Goal: Feedback & Contribution: Leave review/rating

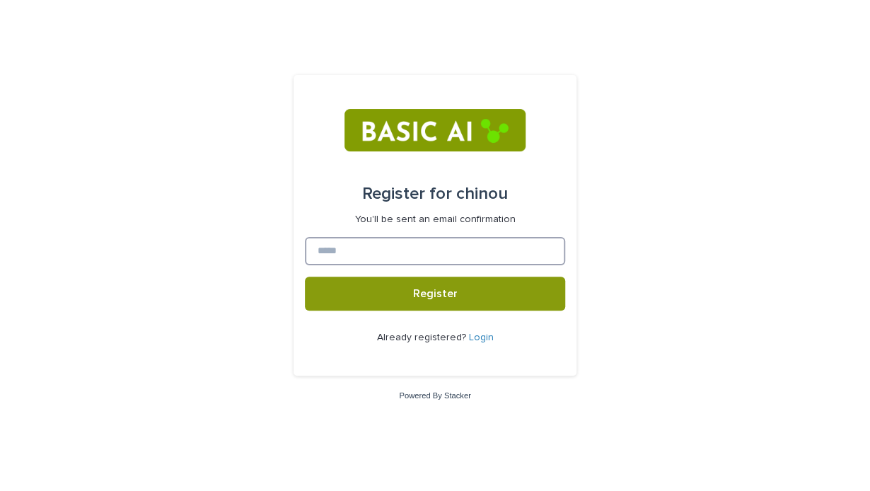
click at [428, 253] on input at bounding box center [435, 251] width 260 height 28
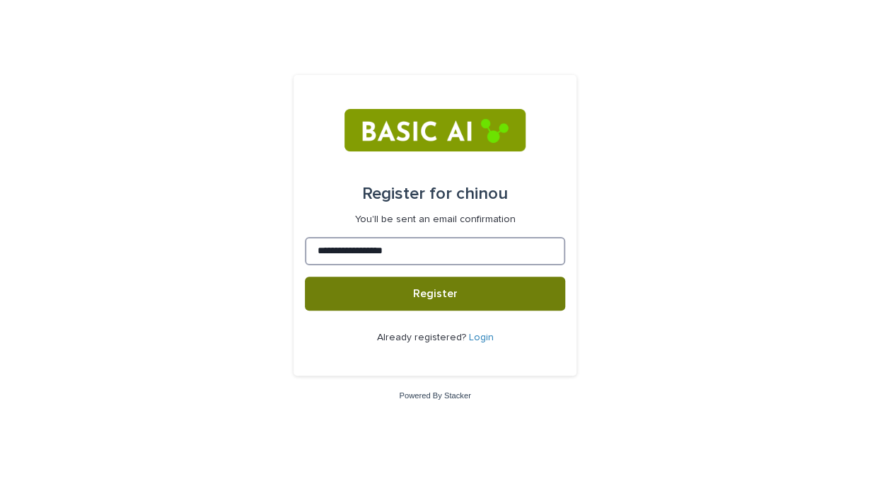
type input "**********"
click at [471, 285] on button "Register" at bounding box center [435, 294] width 260 height 34
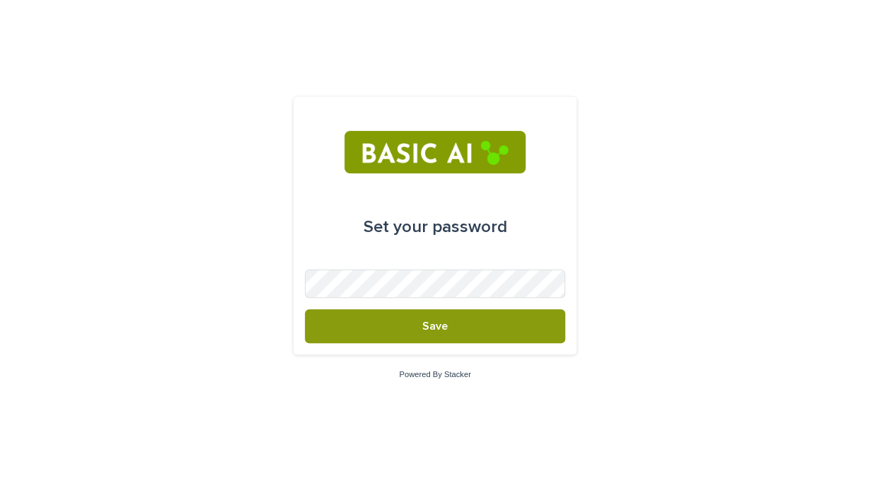
click at [637, 467] on div "Set your password Save Powered By Stacker" at bounding box center [435, 245] width 870 height 491
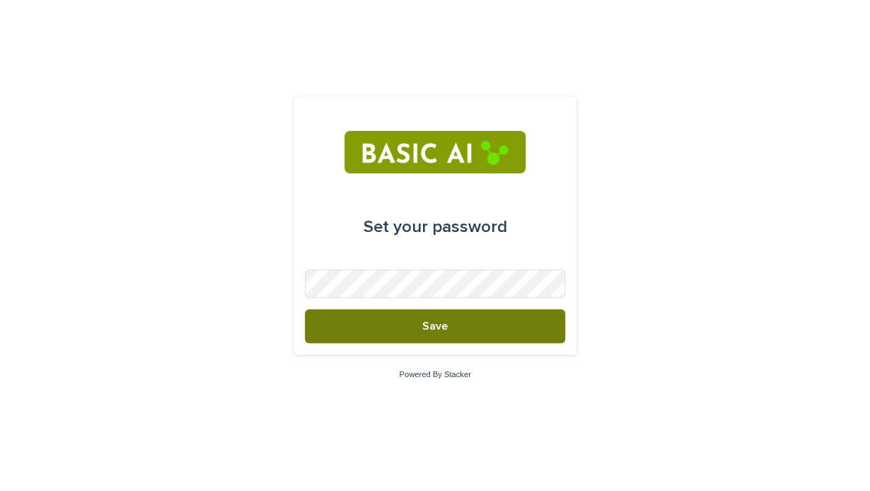
click at [514, 310] on button "Save" at bounding box center [435, 326] width 260 height 34
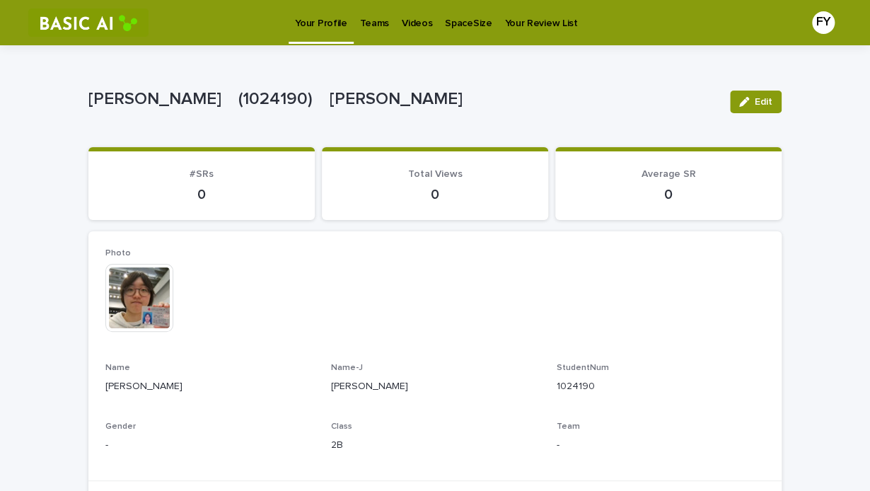
click at [411, 26] on p "Videos" at bounding box center [417, 15] width 30 height 30
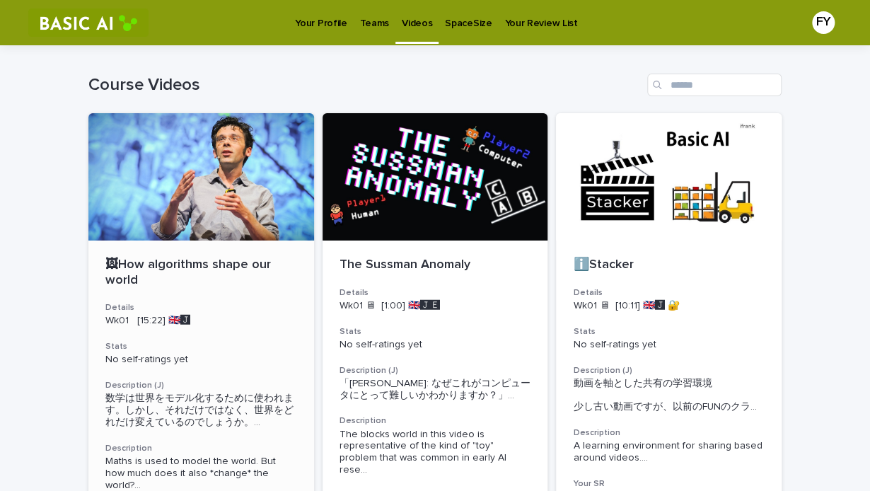
click at [176, 195] on div at bounding box center [201, 176] width 226 height 127
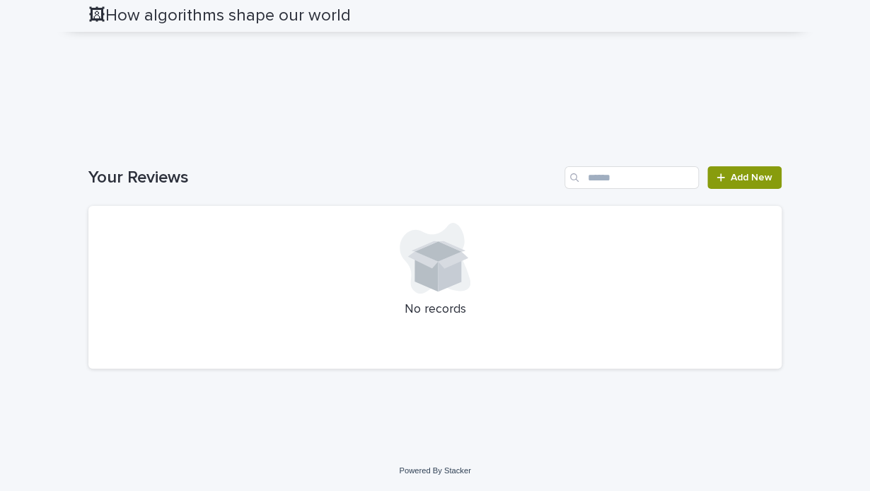
scroll to position [1656, 0]
click at [757, 173] on span "Add New" at bounding box center [752, 178] width 42 height 10
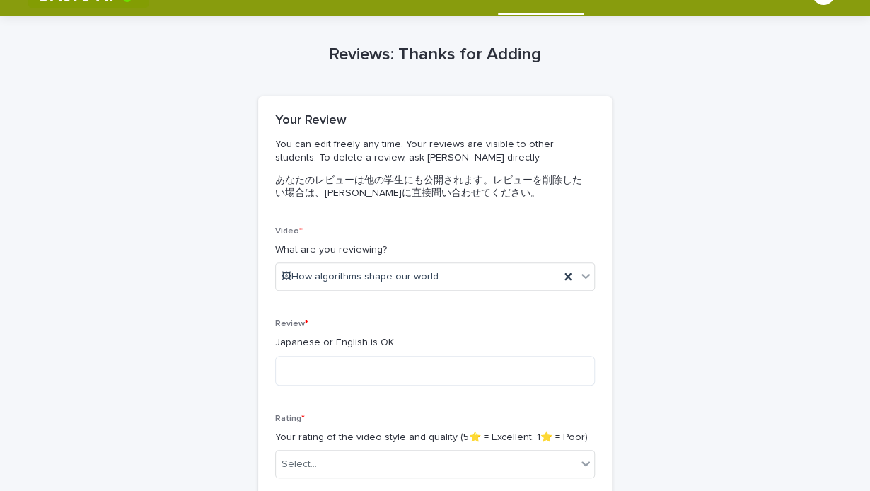
scroll to position [147, 0]
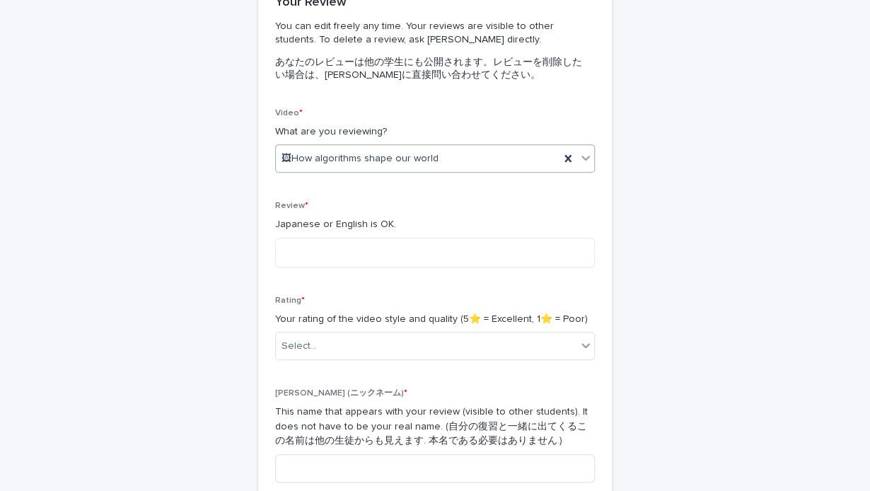
click at [581, 158] on icon at bounding box center [585, 158] width 8 height 5
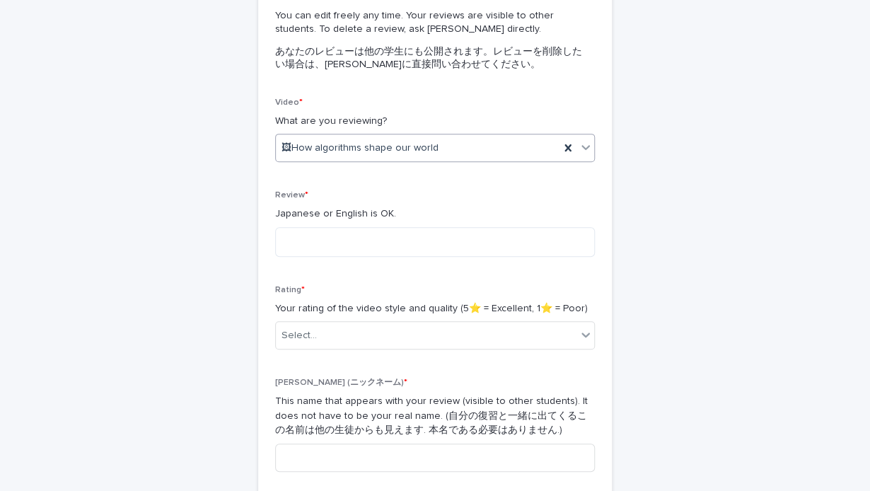
scroll to position [236, 0]
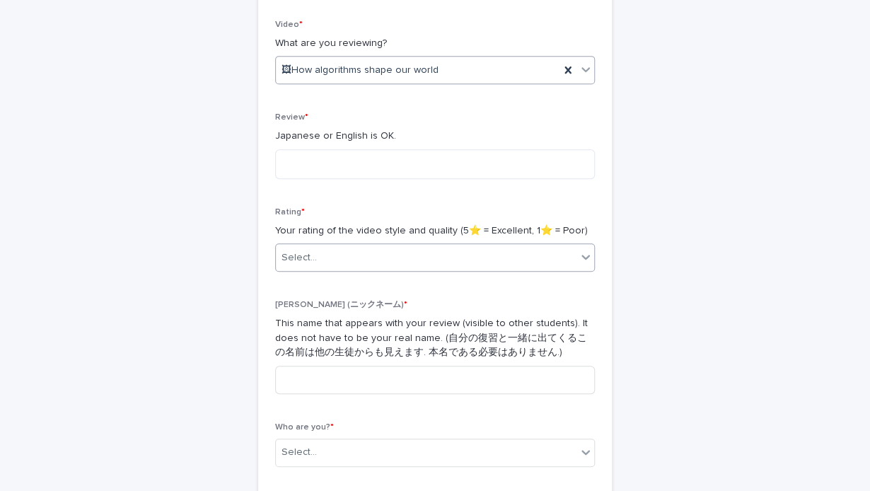
click at [581, 257] on icon at bounding box center [585, 257] width 8 height 5
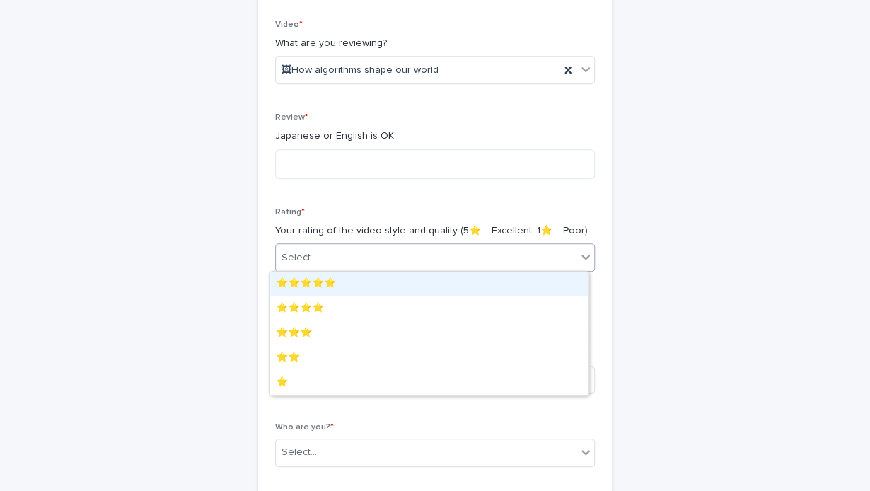
click at [433, 284] on div "⭐️⭐️⭐️⭐️⭐️" at bounding box center [429, 284] width 318 height 25
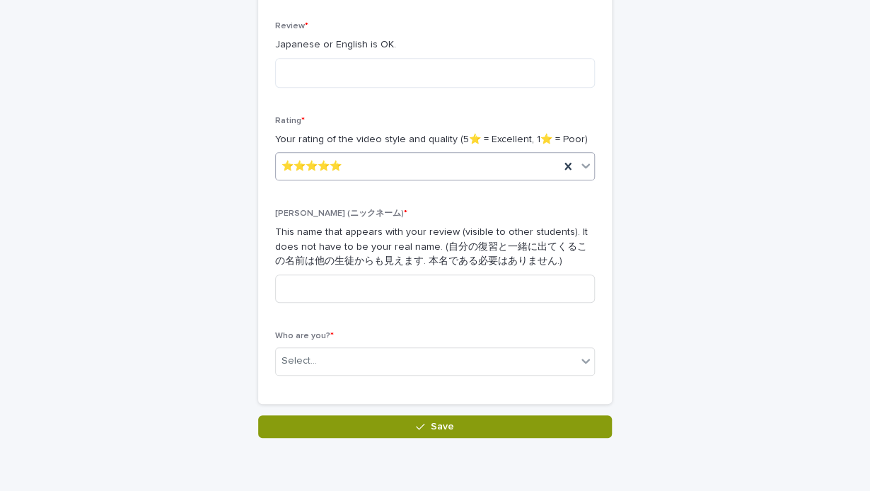
scroll to position [354, 0]
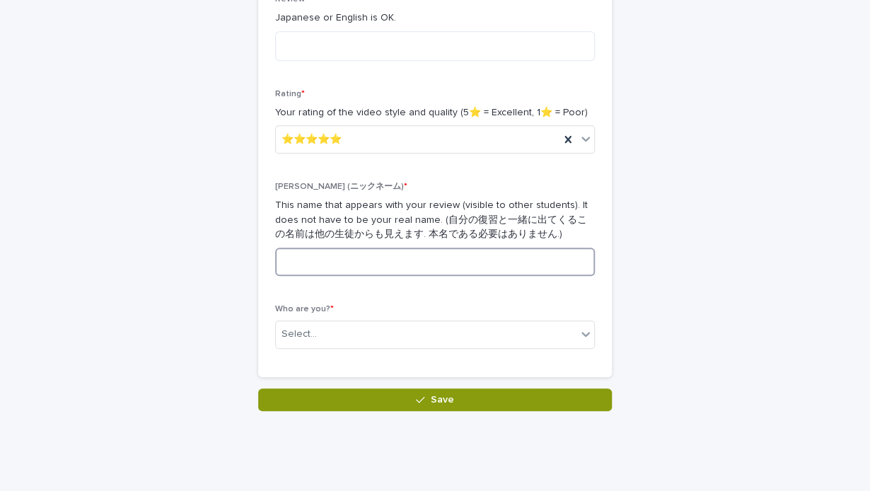
click at [516, 267] on input at bounding box center [435, 262] width 320 height 28
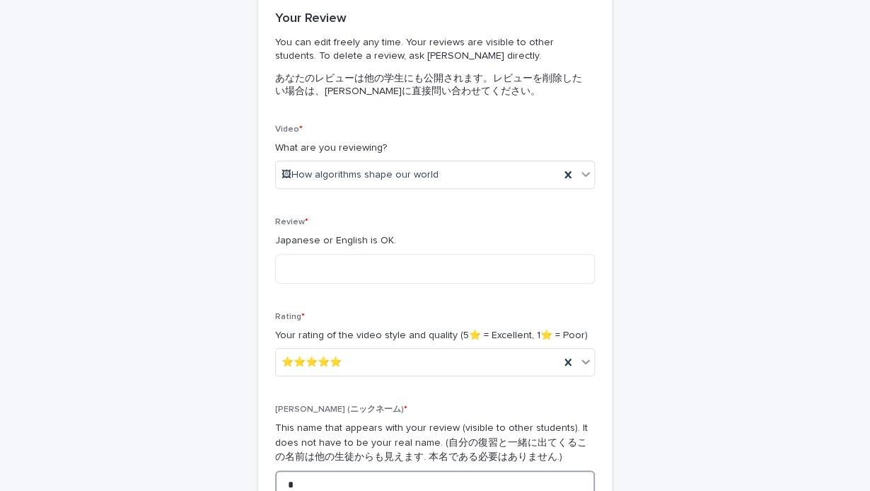
scroll to position [117, 0]
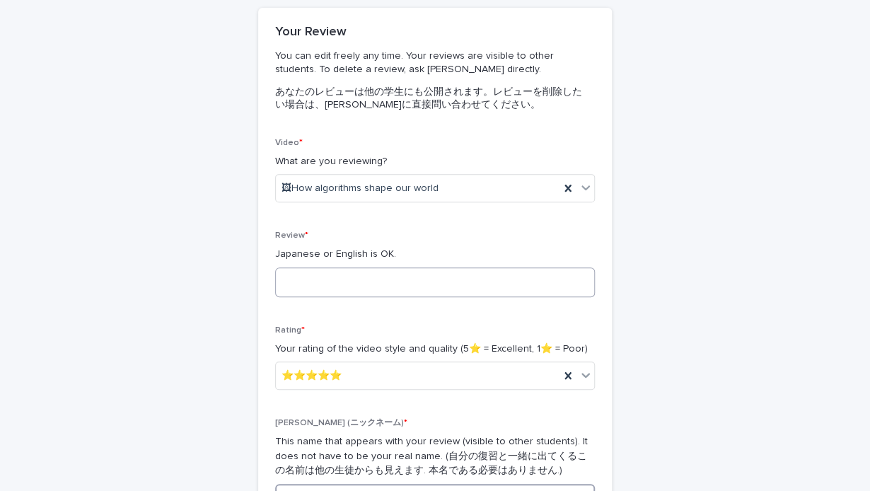
type input "*"
click at [388, 274] on textarea at bounding box center [435, 282] width 320 height 30
type textarea "*"
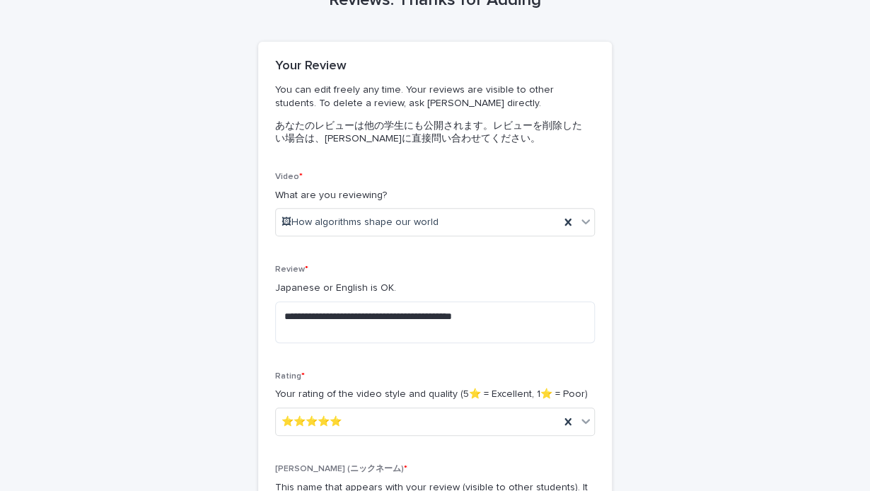
scroll to position [0, 0]
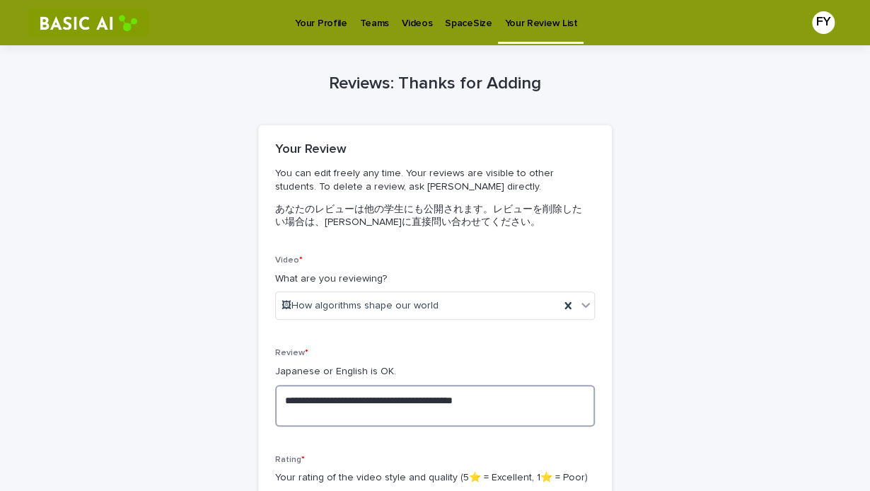
click at [552, 419] on textarea "**********" at bounding box center [435, 406] width 320 height 42
click at [730, 405] on div "**********" at bounding box center [434, 410] width 693 height 731
click at [575, 413] on textarea "**********" at bounding box center [435, 406] width 320 height 42
click at [747, 409] on div "**********" at bounding box center [434, 410] width 693 height 731
click at [518, 414] on textarea "**********" at bounding box center [435, 406] width 320 height 42
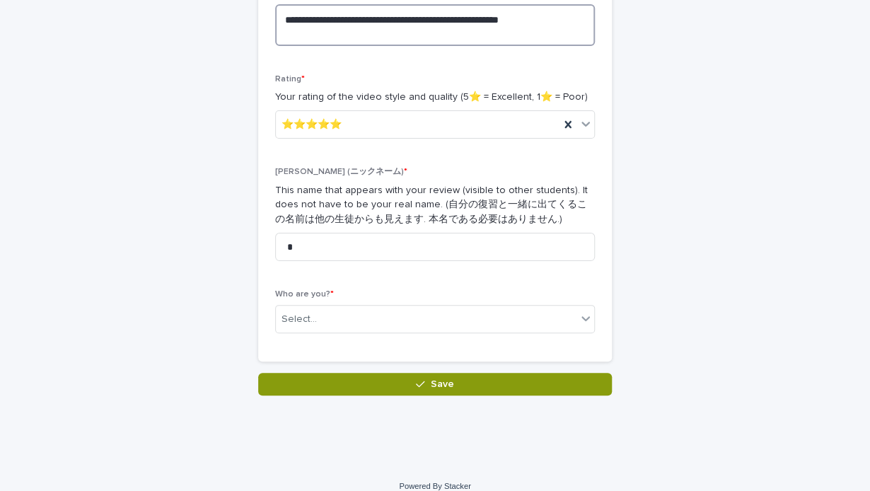
scroll to position [395, 0]
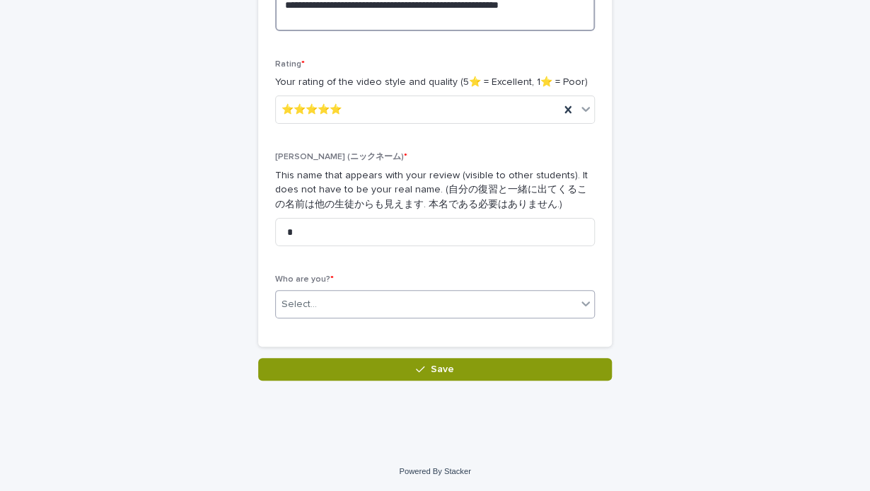
type textarea "**********"
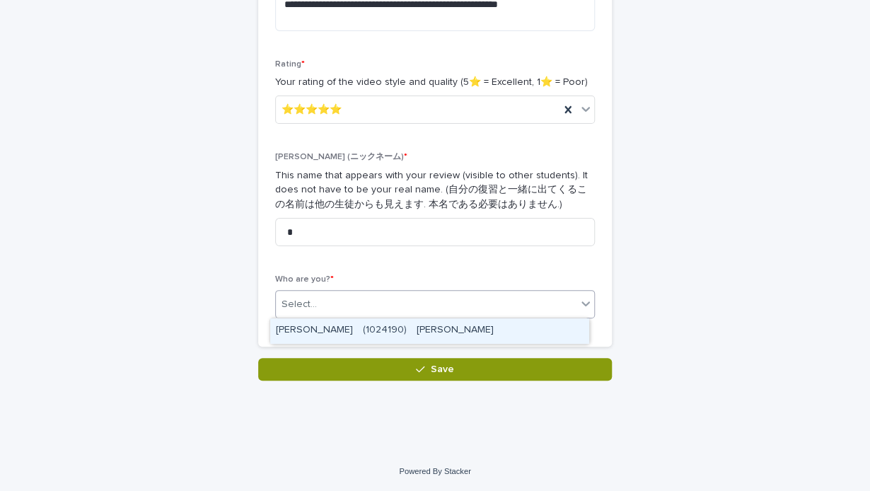
click at [581, 306] on icon at bounding box center [586, 303] width 14 height 14
click at [557, 323] on div "FUJII Yuzuyu　(1024190)　藤井　柚有" at bounding box center [429, 330] width 318 height 25
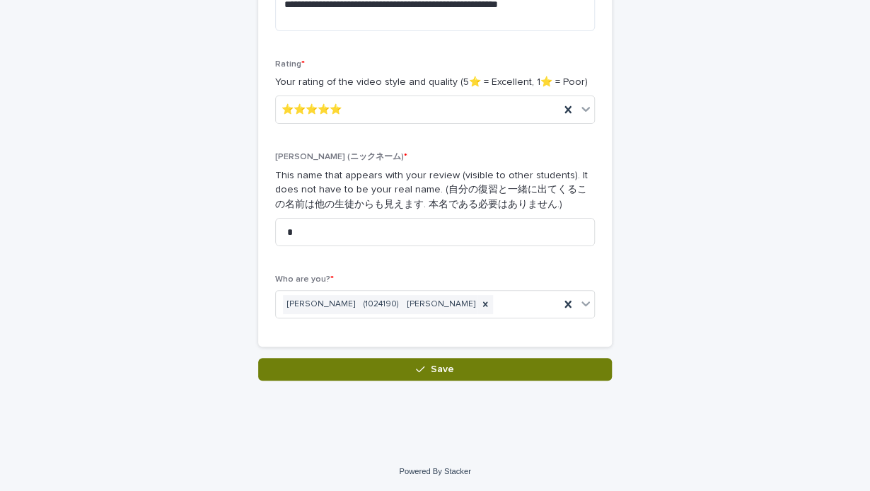
click at [519, 367] on button "Save" at bounding box center [435, 369] width 354 height 23
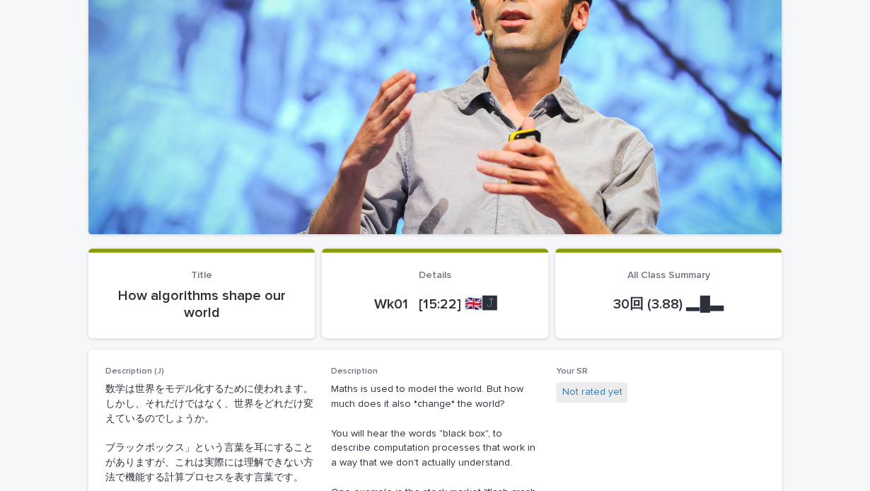
scroll to position [236, 0]
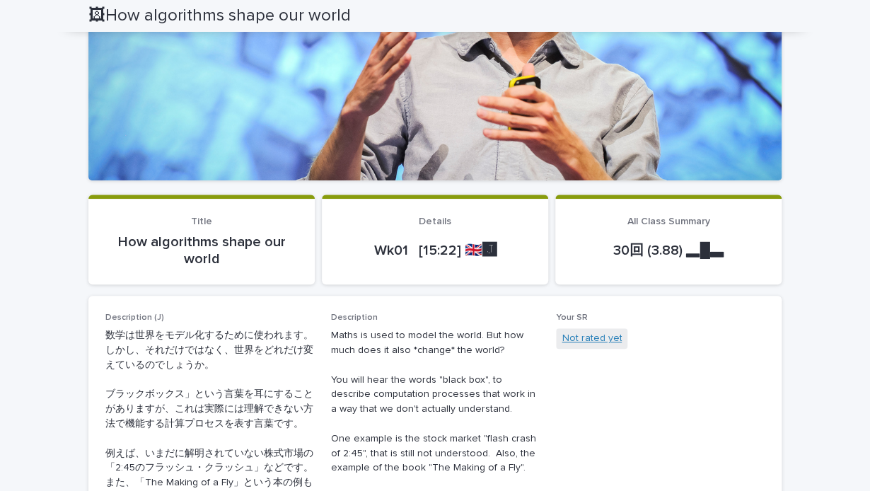
click at [598, 340] on link "Not rated yet" at bounding box center [592, 338] width 60 height 15
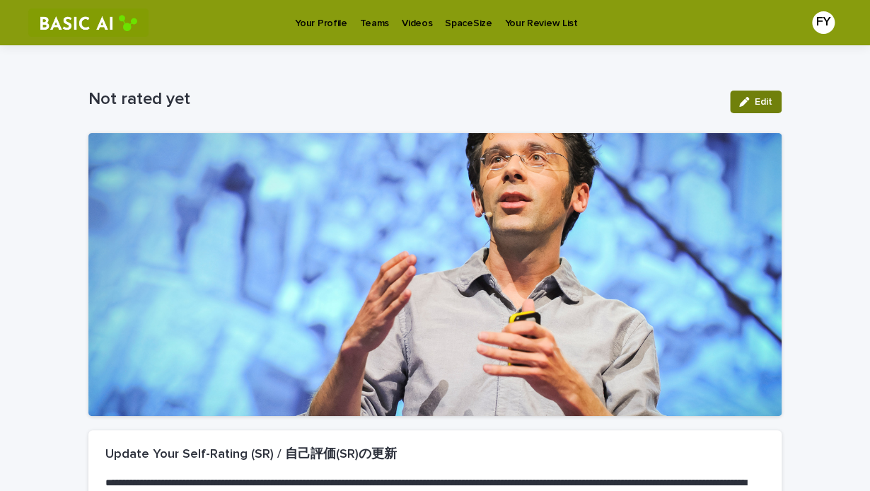
click at [739, 107] on button "Edit" at bounding box center [756, 102] width 52 height 23
click at [666, 101] on div "button" at bounding box center [669, 102] width 12 height 10
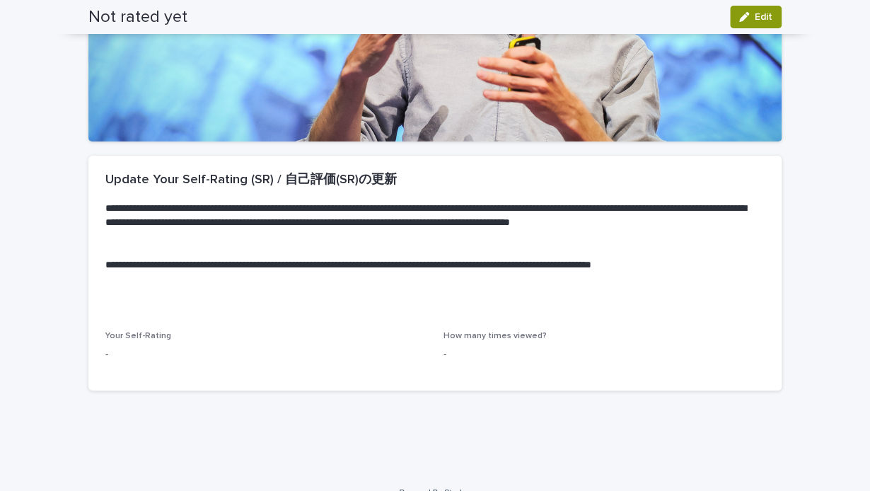
scroll to position [296, 0]
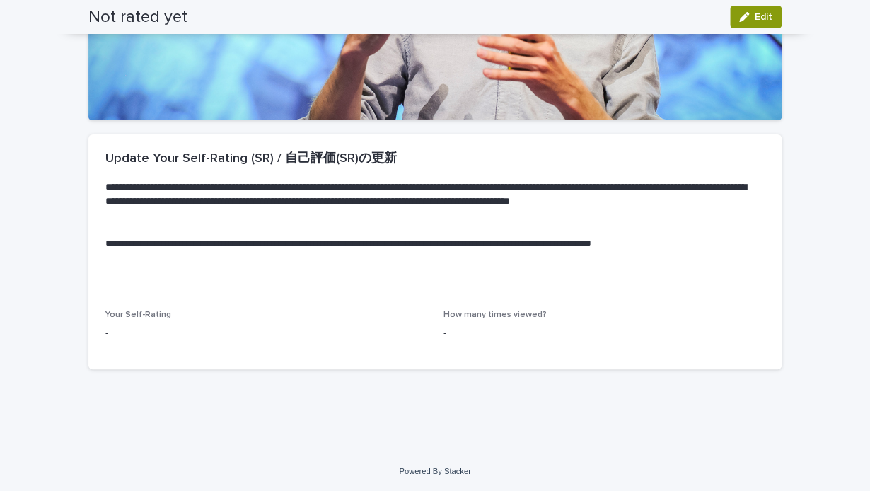
click at [107, 328] on p "-" at bounding box center [265, 333] width 321 height 15
click at [137, 314] on span "Your Self-Rating" at bounding box center [138, 314] width 66 height 8
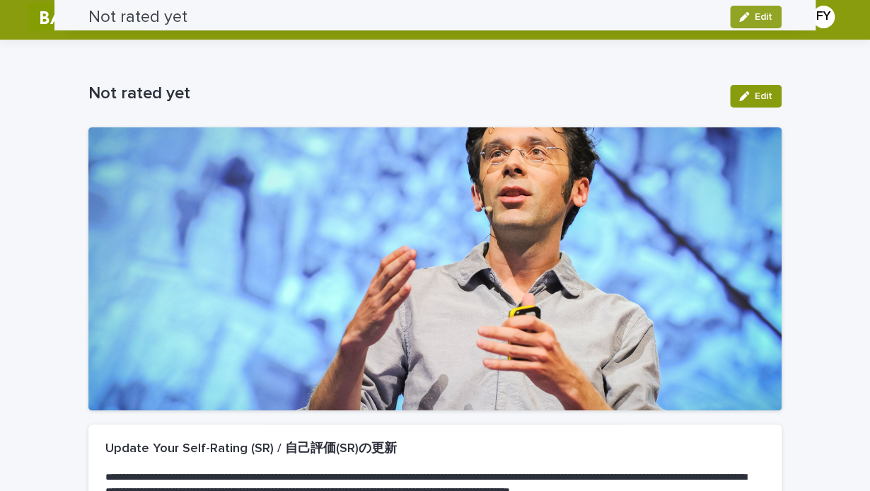
scroll to position [0, 0]
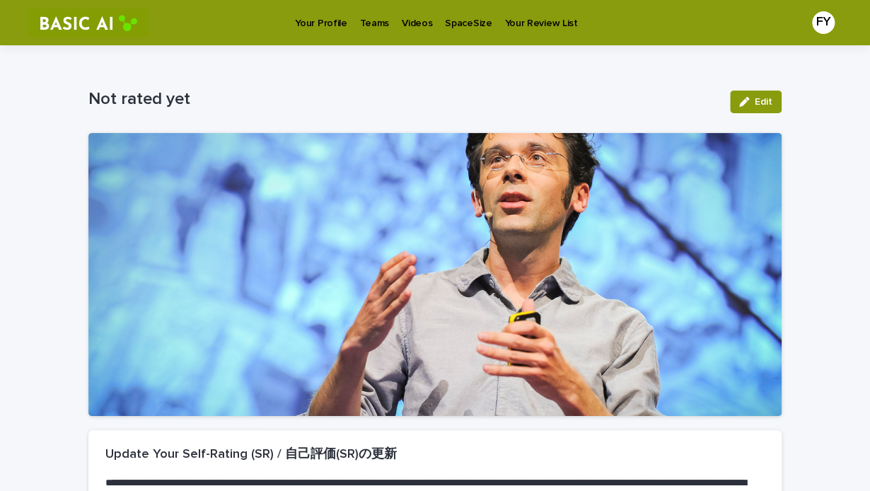
click at [330, 20] on p "Your Profile" at bounding box center [321, 15] width 52 height 30
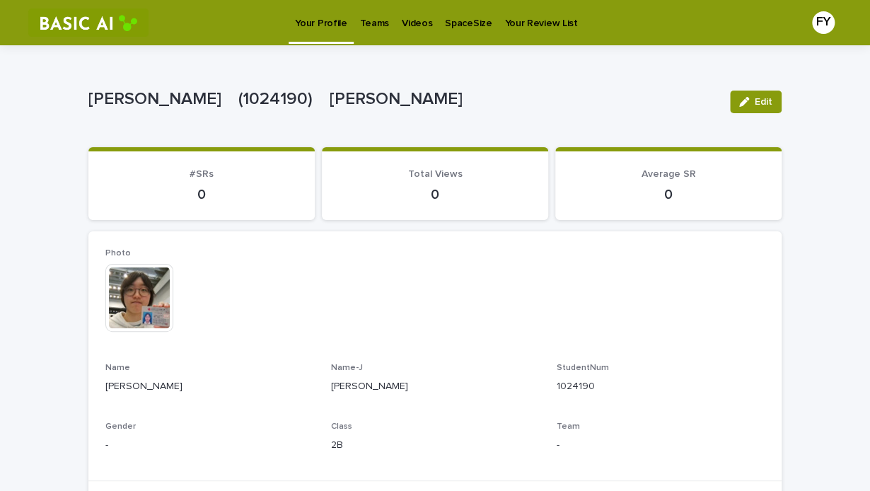
click at [407, 27] on p "Videos" at bounding box center [417, 15] width 30 height 30
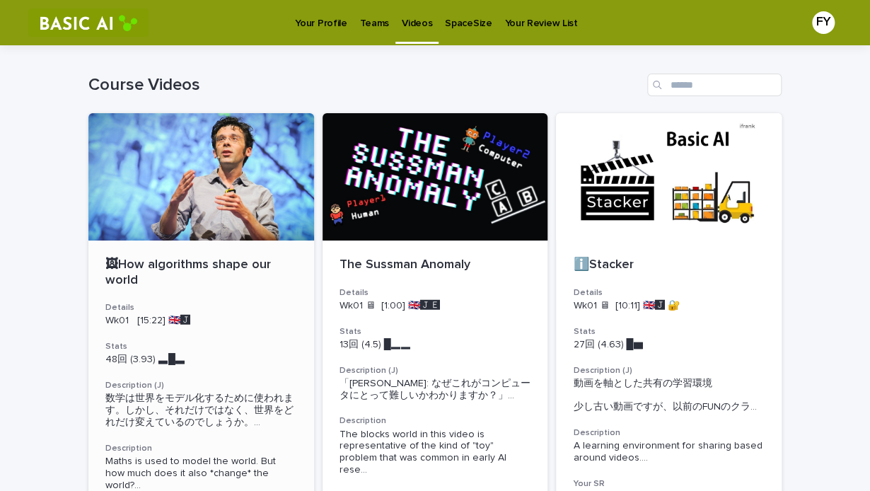
click at [228, 265] on p "🖼How algorithms shape our world" at bounding box center [201, 272] width 192 height 30
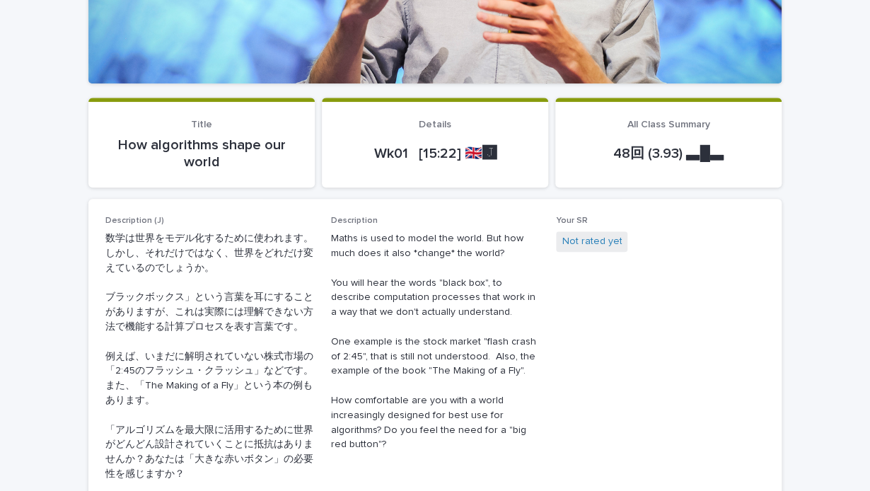
scroll to position [354, 0]
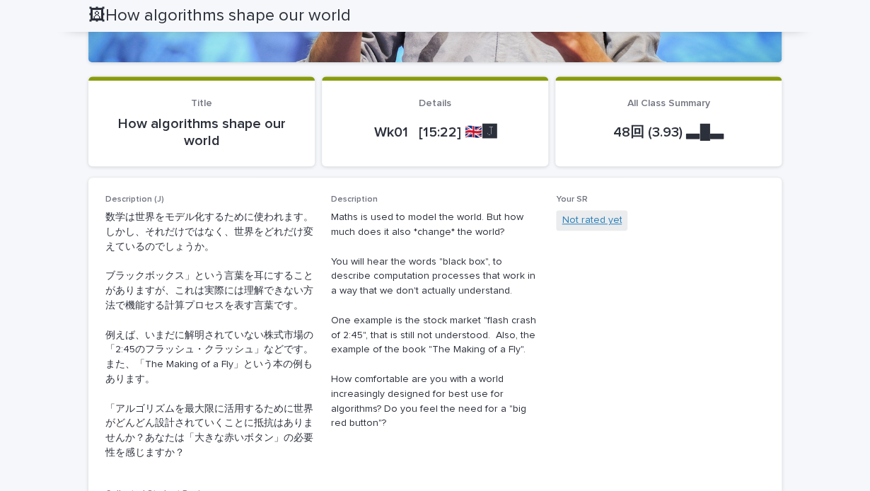
click at [591, 219] on link "Not rated yet" at bounding box center [592, 220] width 60 height 15
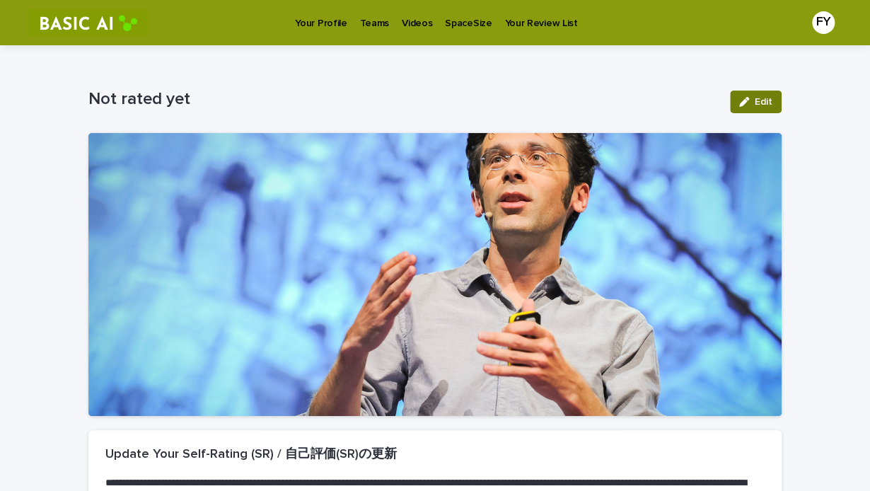
click at [739, 103] on icon "button" at bounding box center [744, 102] width 10 height 10
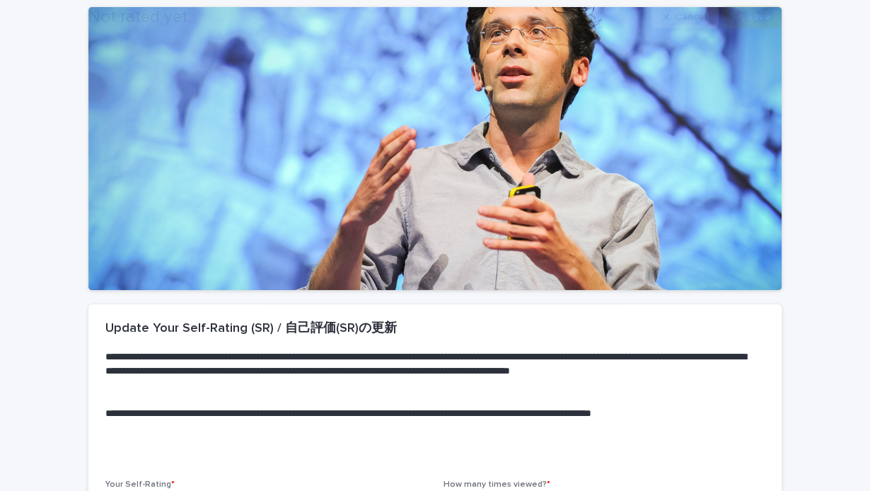
scroll to position [236, 0]
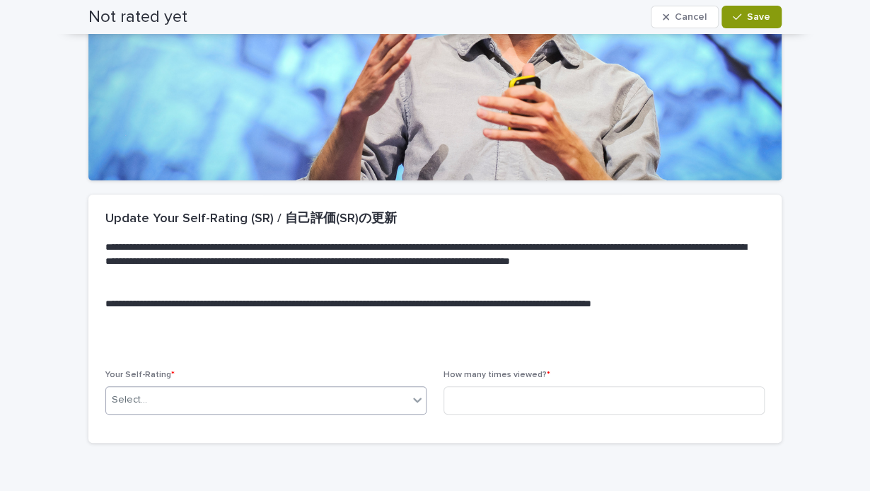
click at [334, 391] on div "Select..." at bounding box center [257, 399] width 302 height 23
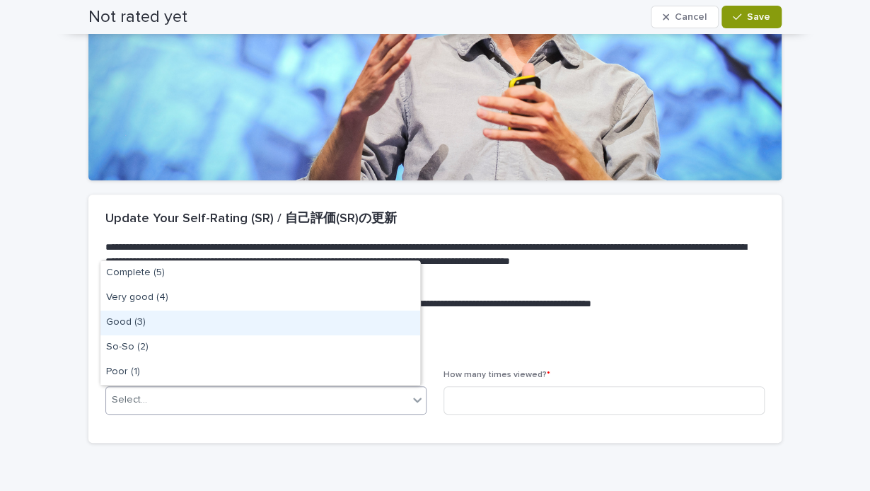
click at [317, 313] on div "Good (3)" at bounding box center [260, 322] width 320 height 25
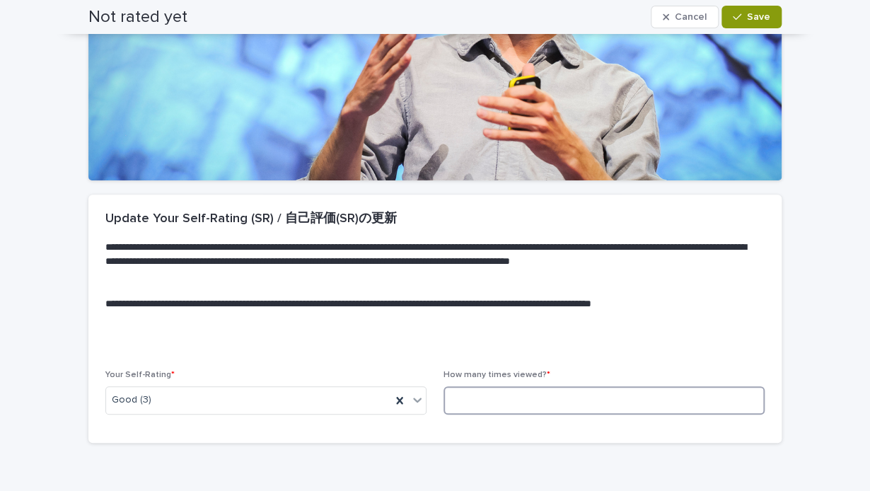
click at [529, 402] on input at bounding box center [603, 400] width 321 height 28
type input "*"
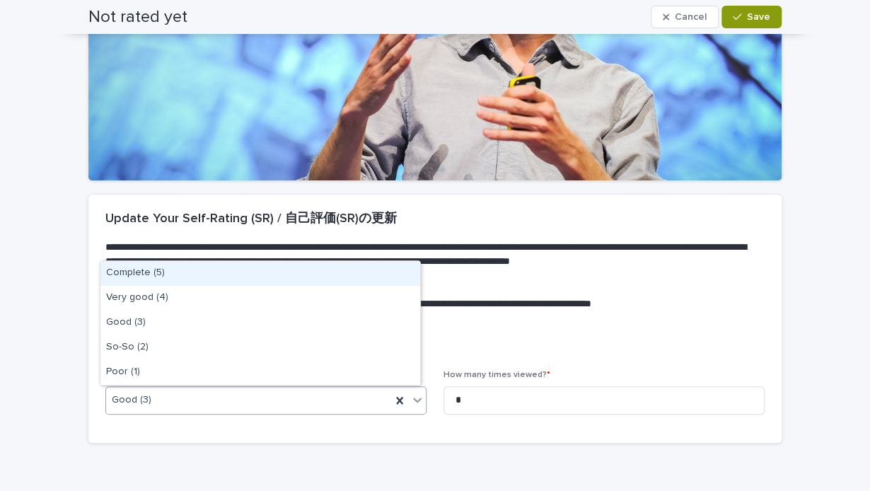
click at [412, 398] on icon at bounding box center [417, 400] width 14 height 14
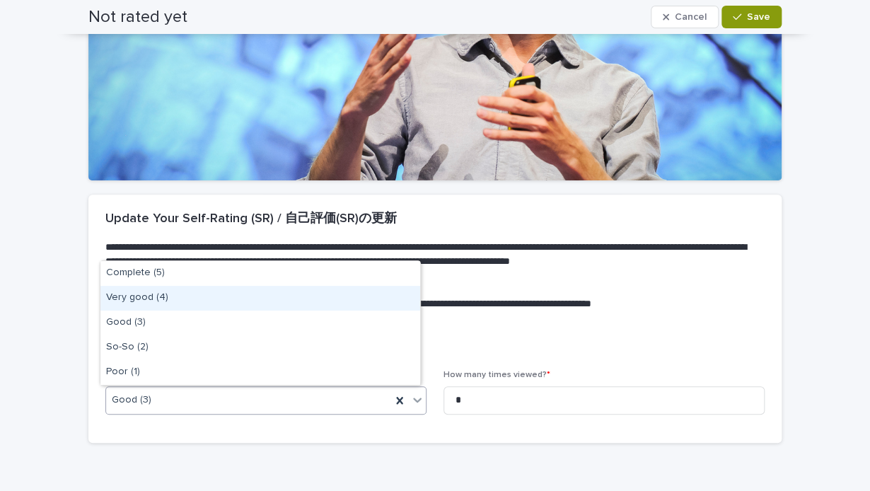
click at [341, 303] on div "Very good (4)" at bounding box center [260, 298] width 320 height 25
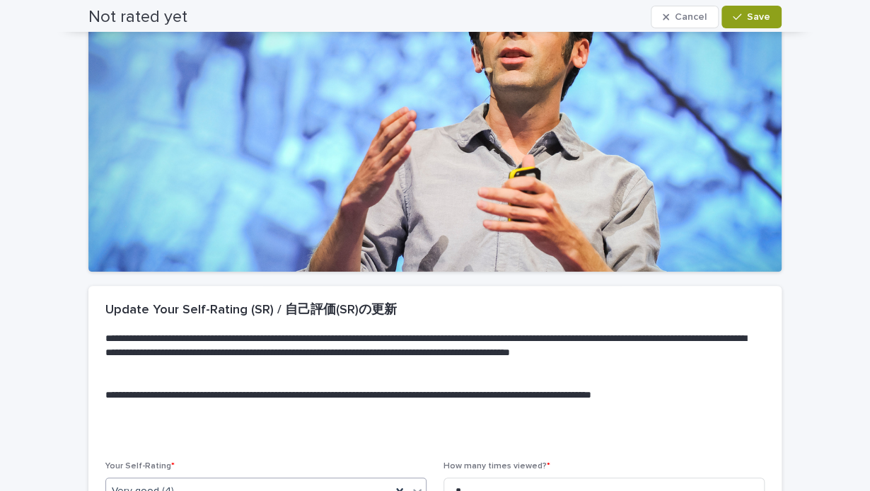
scroll to position [0, 0]
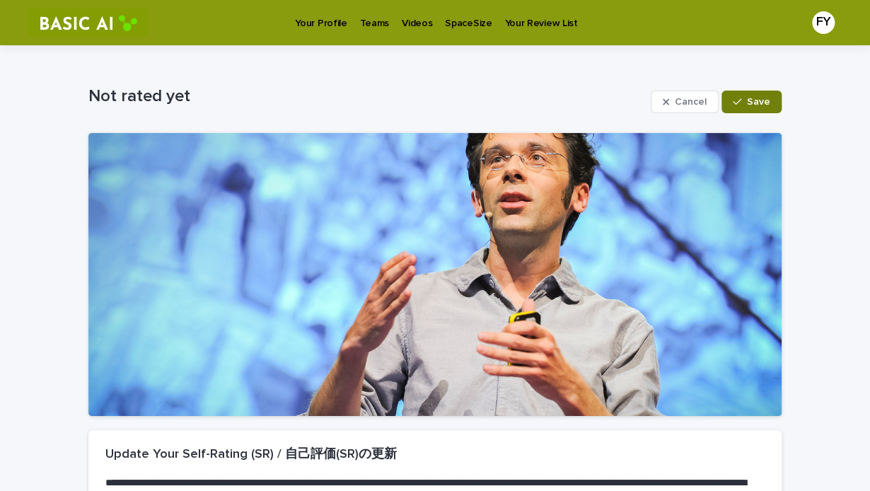
click at [747, 100] on span "Save" at bounding box center [758, 102] width 23 height 10
click at [402, 18] on p "Videos" at bounding box center [417, 15] width 30 height 30
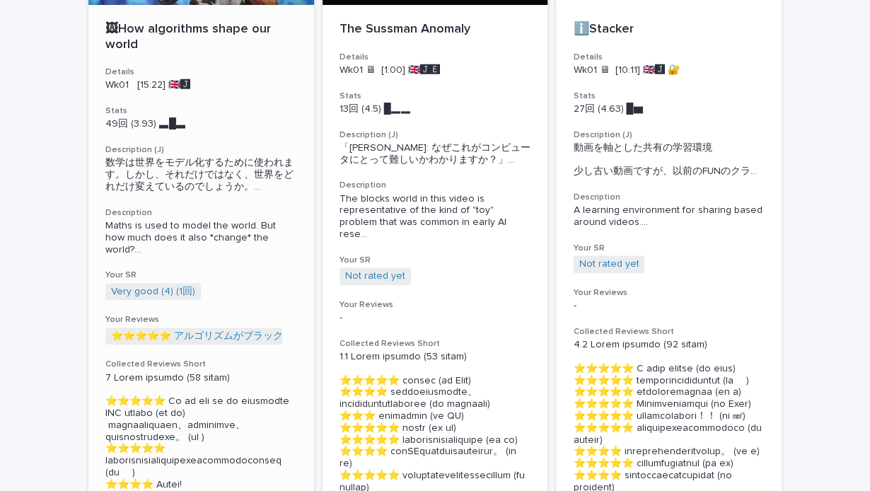
scroll to position [117, 0]
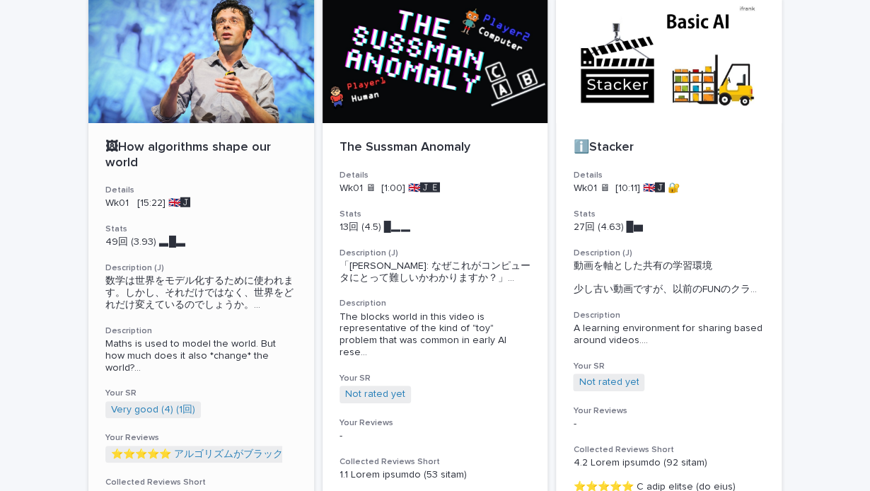
click at [216, 89] on div at bounding box center [201, 59] width 226 height 127
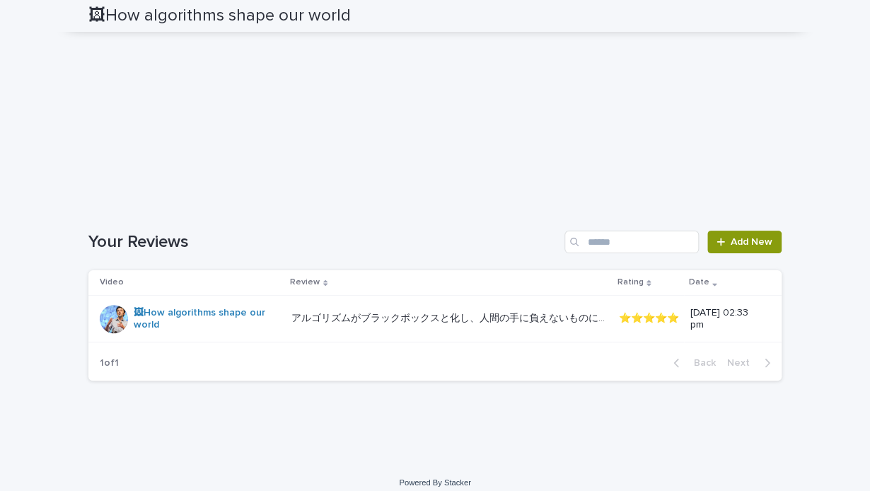
scroll to position [2594, 0]
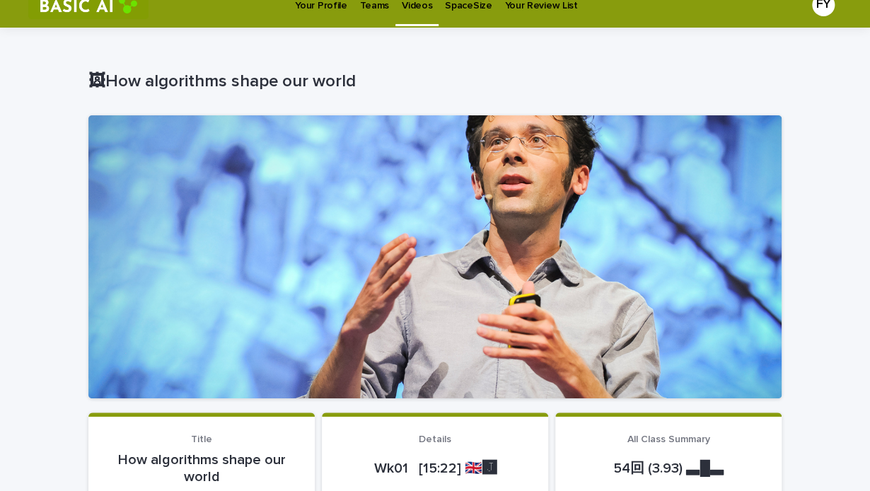
scroll to position [0, 0]
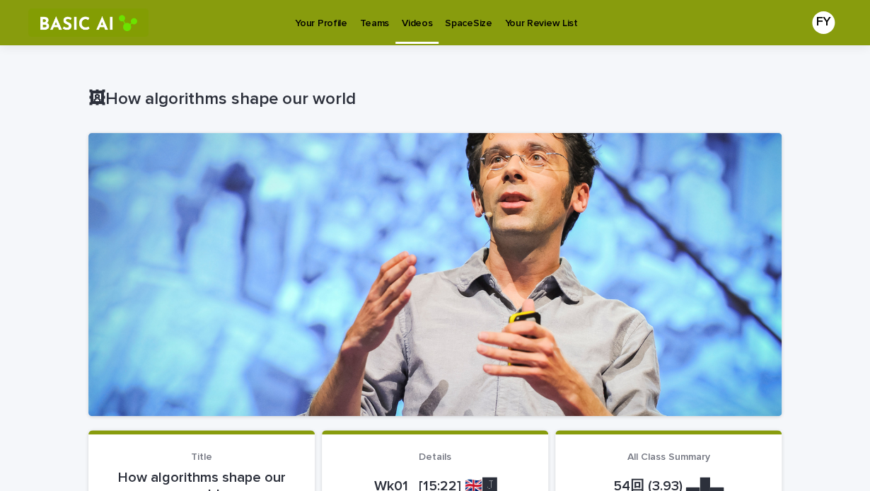
click at [407, 21] on p "Videos" at bounding box center [417, 15] width 30 height 30
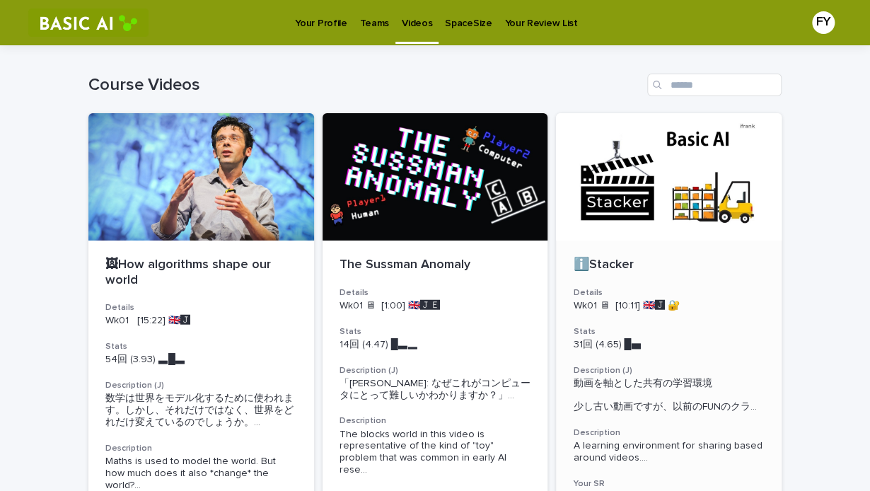
click at [616, 188] on div at bounding box center [669, 176] width 226 height 127
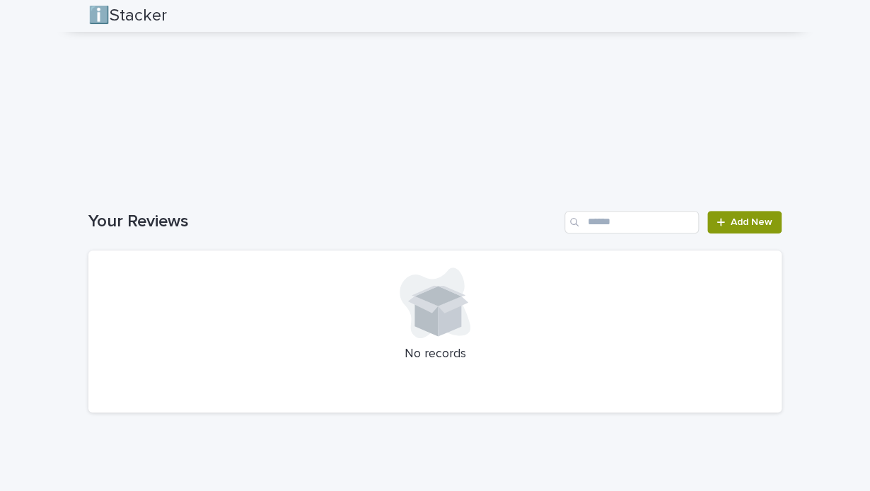
scroll to position [2475, 0]
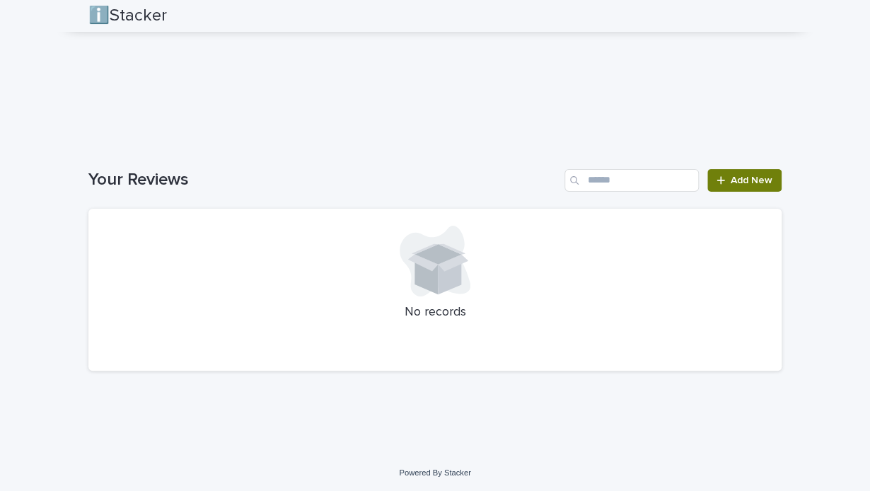
click at [753, 185] on span "Add New" at bounding box center [752, 180] width 42 height 10
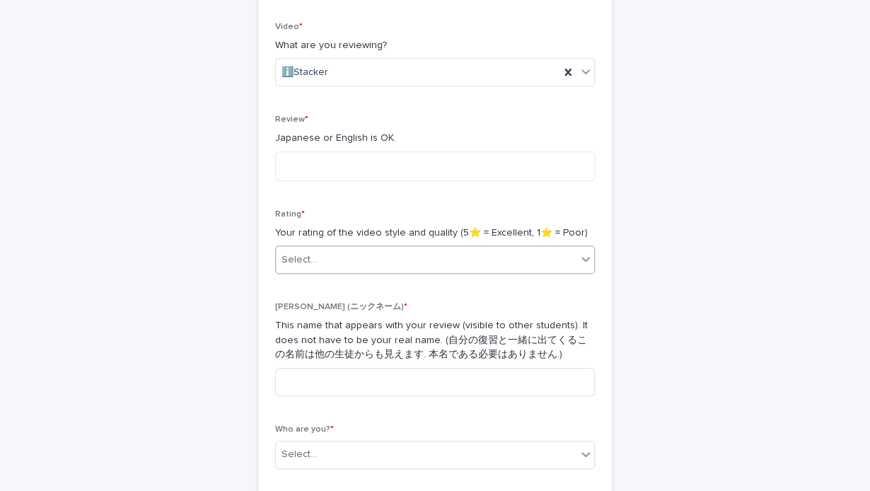
scroll to position [236, 0]
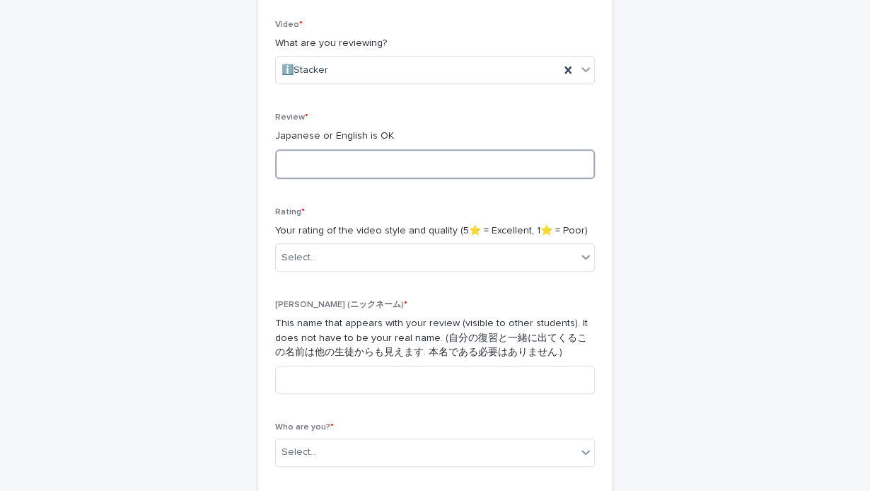
click at [441, 161] on textarea at bounding box center [435, 164] width 320 height 30
type textarea "**********"
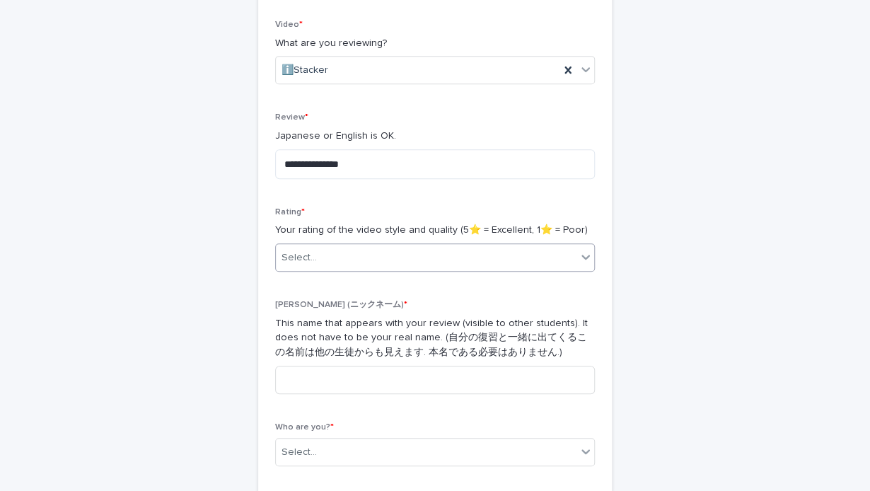
click at [569, 252] on div "Select..." at bounding box center [426, 257] width 301 height 23
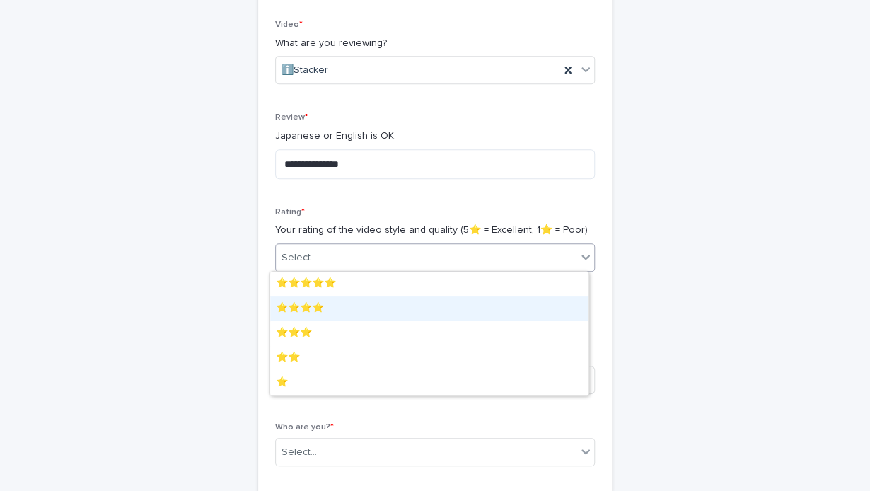
click at [470, 310] on div "⭐️⭐️⭐️⭐️" at bounding box center [429, 308] width 318 height 25
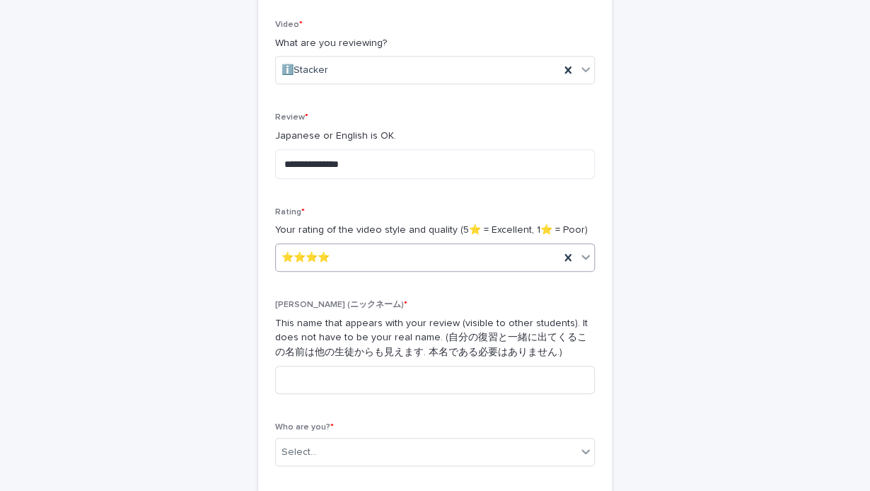
scroll to position [354, 0]
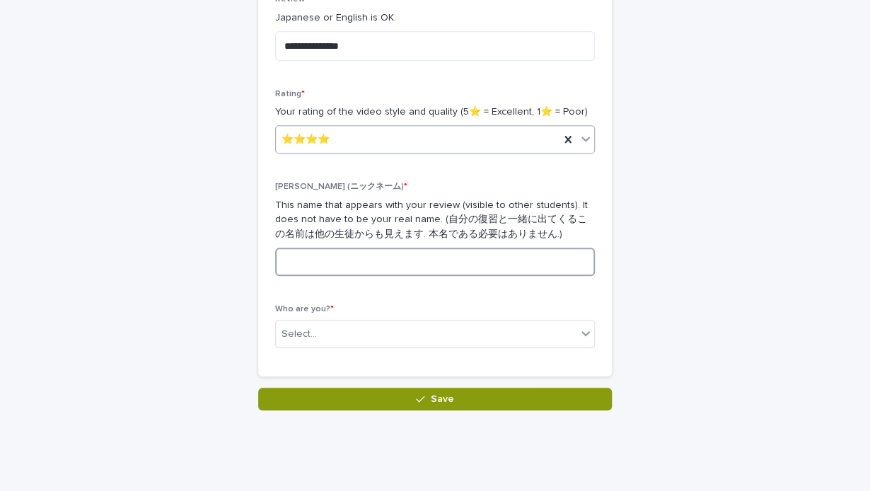
click at [434, 260] on input at bounding box center [435, 262] width 320 height 28
type input "*"
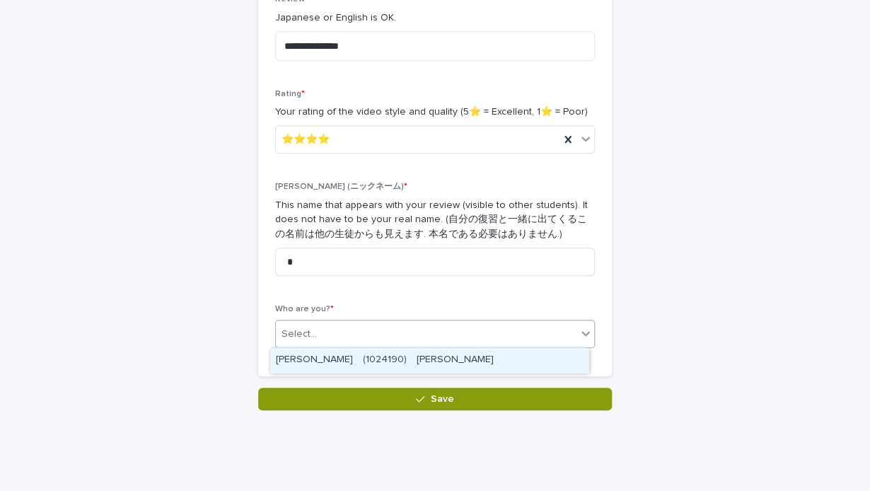
click at [557, 332] on div "Select..." at bounding box center [426, 334] width 301 height 23
click at [529, 360] on div "FUJII Yuzuyu　(1024190)　藤井　柚有" at bounding box center [429, 360] width 318 height 25
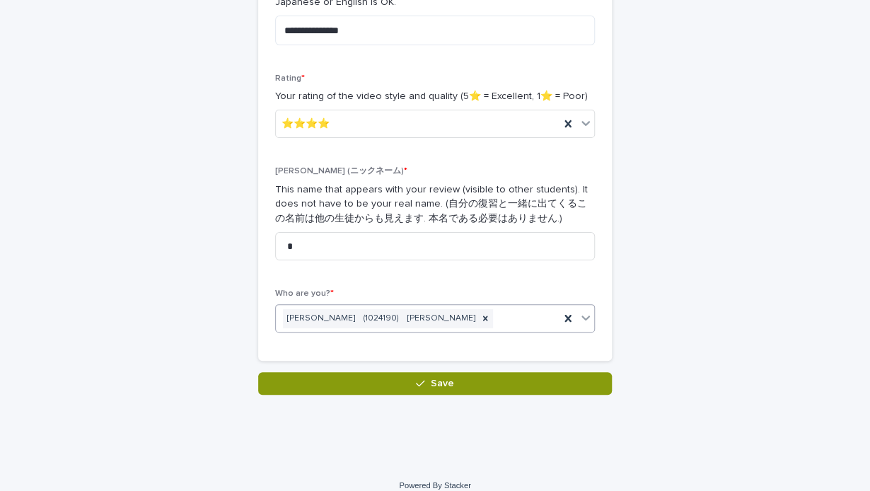
scroll to position [383, 0]
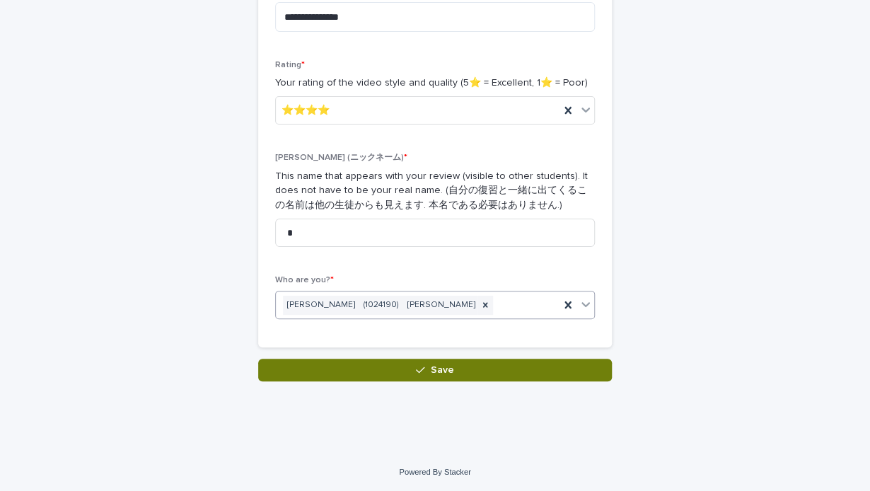
click at [514, 364] on button "Save" at bounding box center [435, 370] width 354 height 23
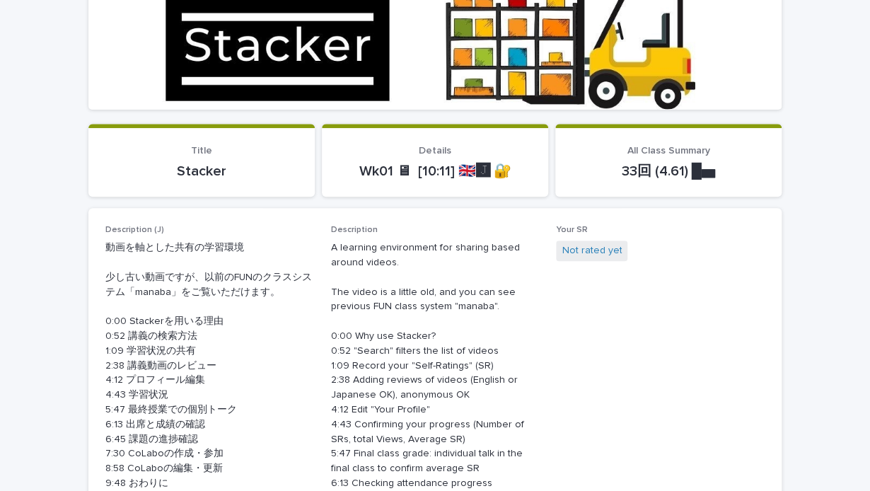
scroll to position [354, 0]
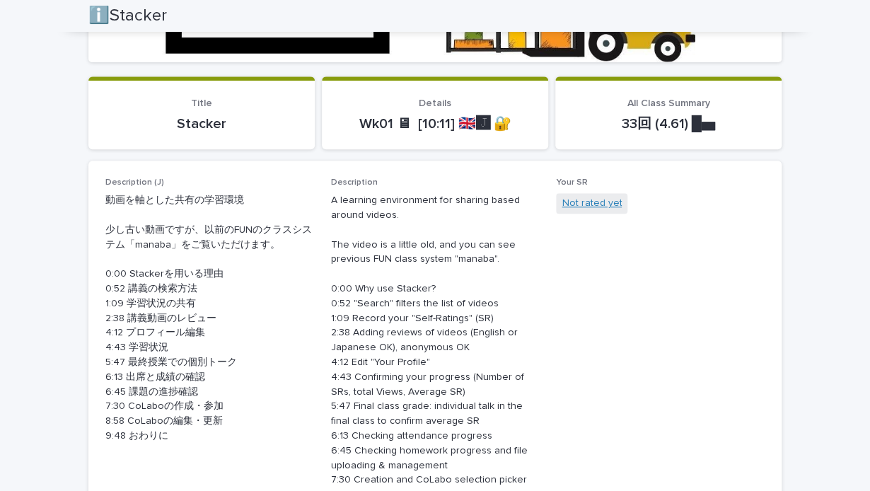
click at [583, 200] on link "Not rated yet" at bounding box center [592, 203] width 60 height 15
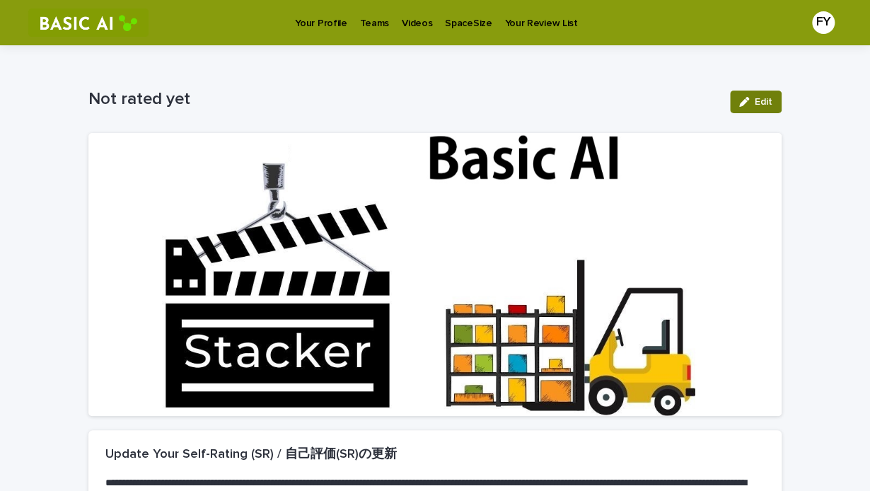
click at [733, 103] on button "Edit" at bounding box center [756, 102] width 52 height 23
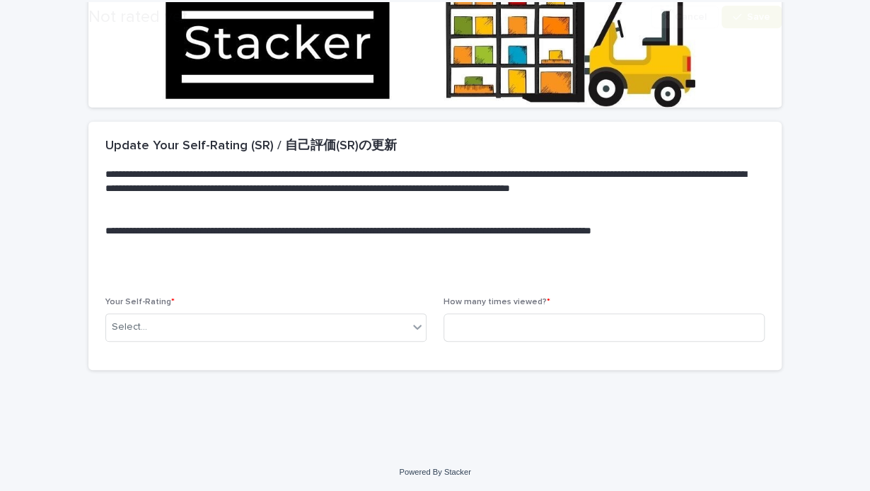
scroll to position [309, 0]
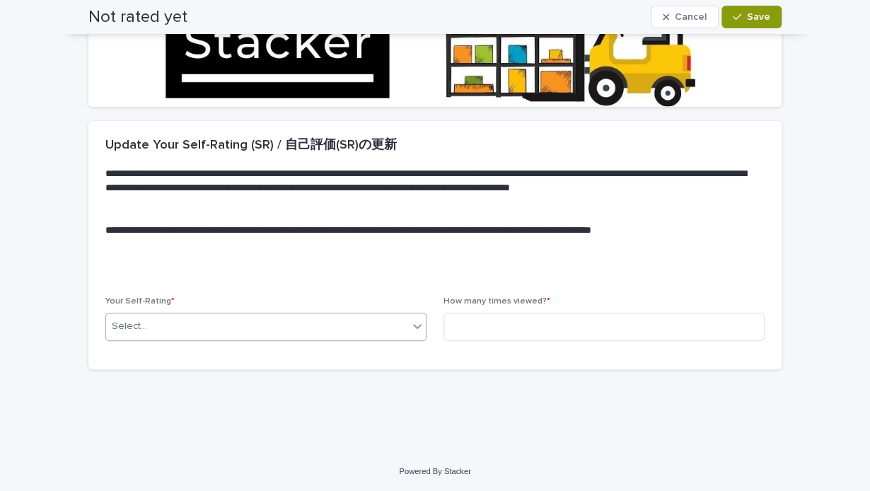
click at [416, 325] on icon at bounding box center [417, 326] width 14 height 14
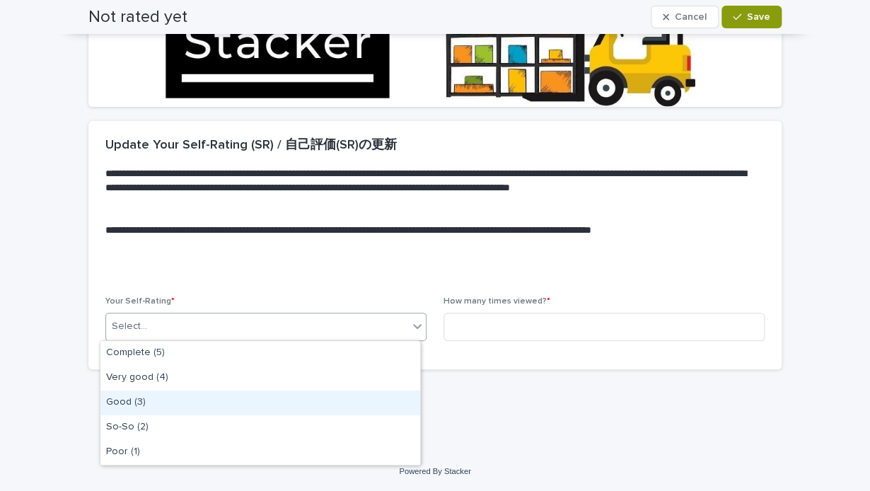
click at [354, 395] on div "Good (3)" at bounding box center [260, 402] width 320 height 25
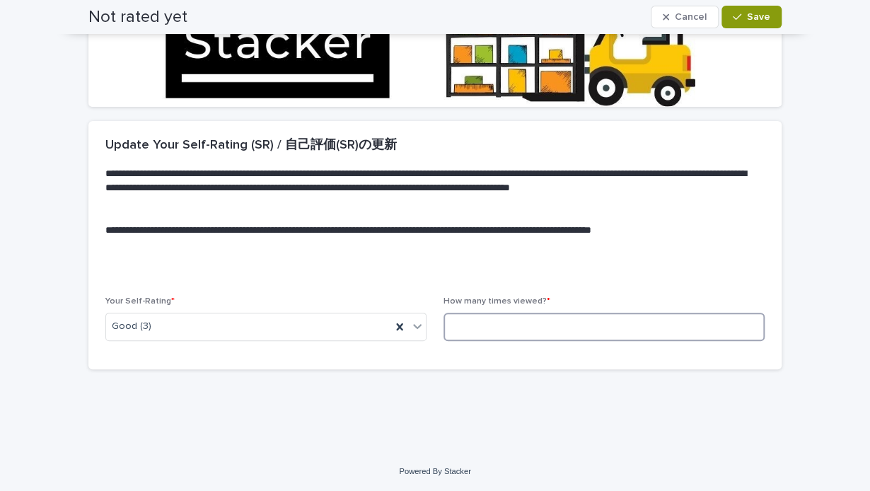
click at [518, 329] on input at bounding box center [603, 327] width 321 height 28
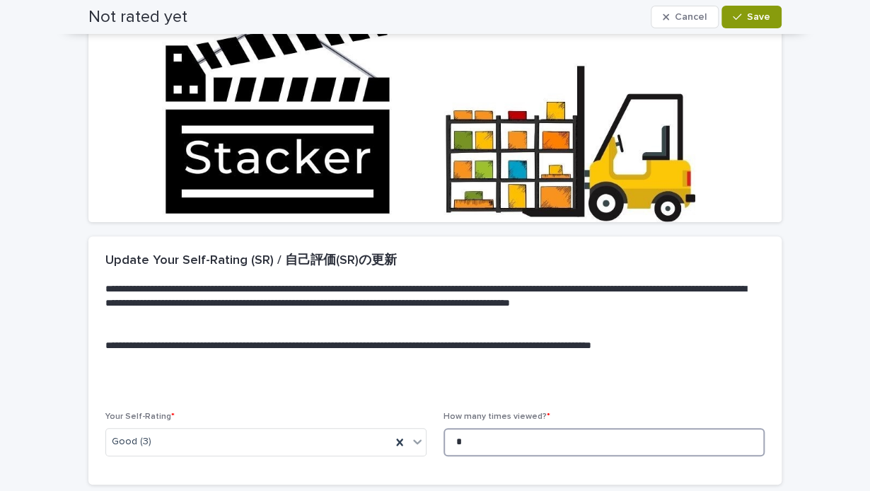
scroll to position [0, 0]
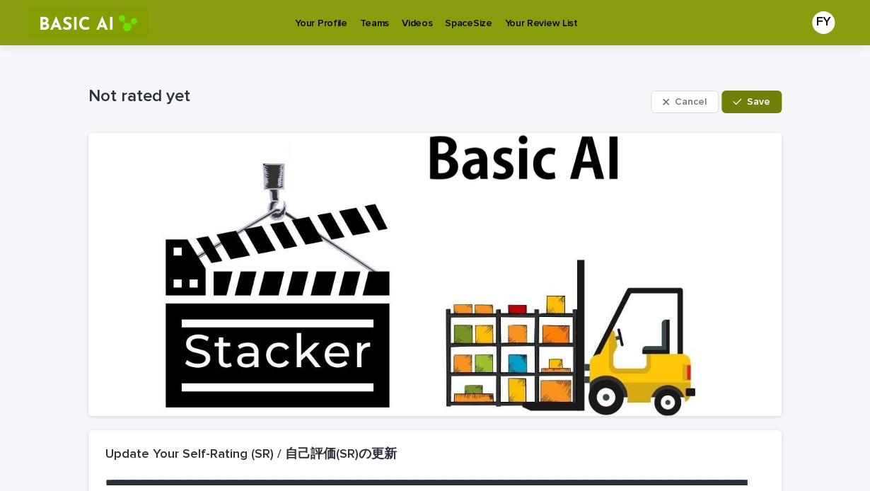
type input "*"
click at [759, 102] on span "Save" at bounding box center [758, 102] width 23 height 10
click at [329, 20] on p "Your Profile" at bounding box center [321, 15] width 52 height 30
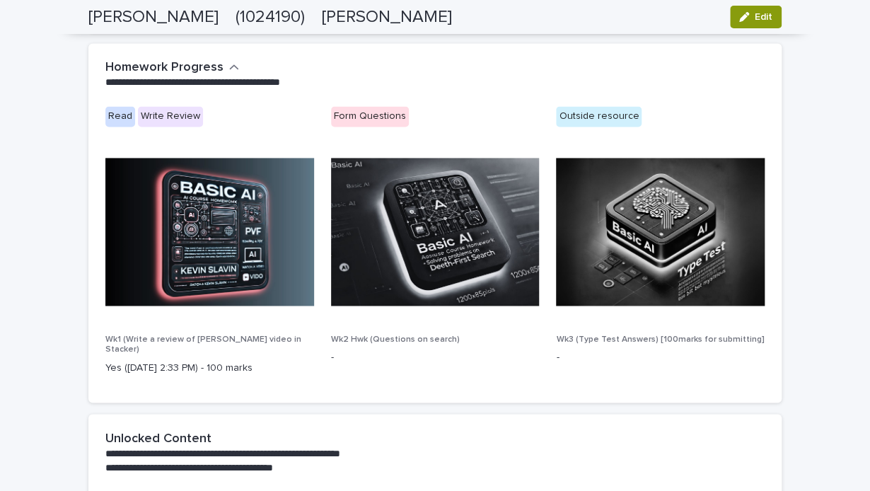
scroll to position [825, 0]
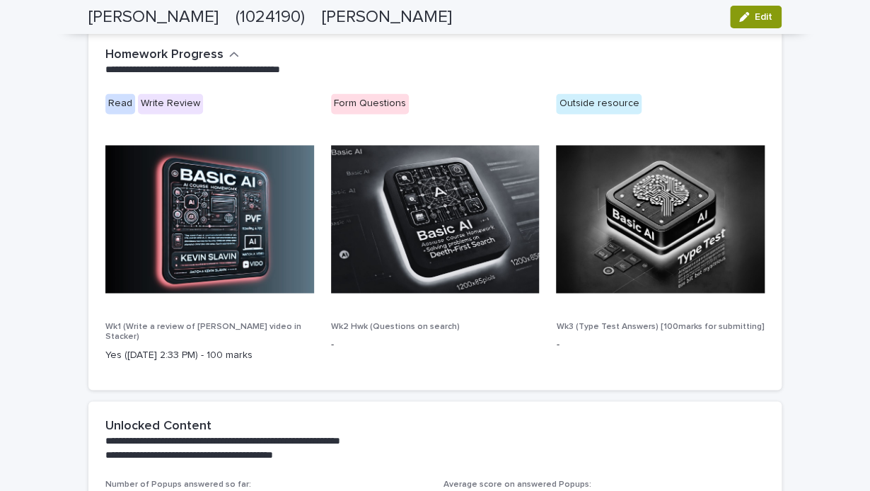
click at [269, 190] on img at bounding box center [209, 219] width 209 height 148
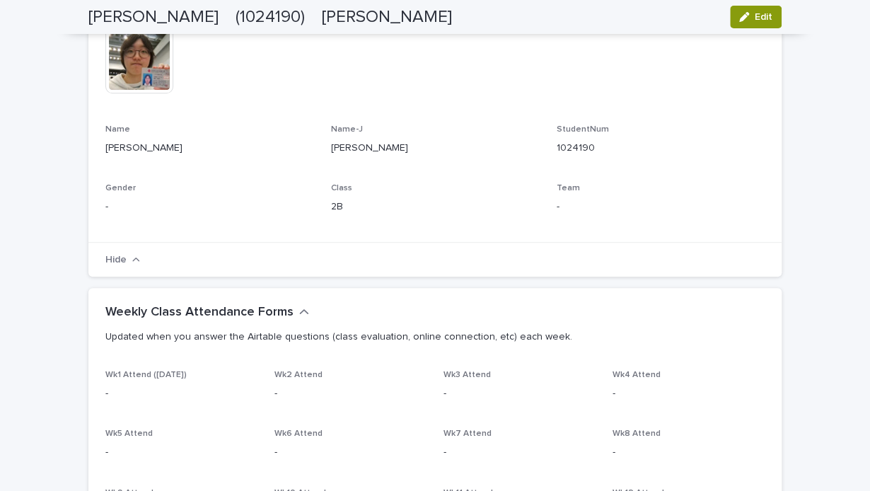
scroll to position [0, 0]
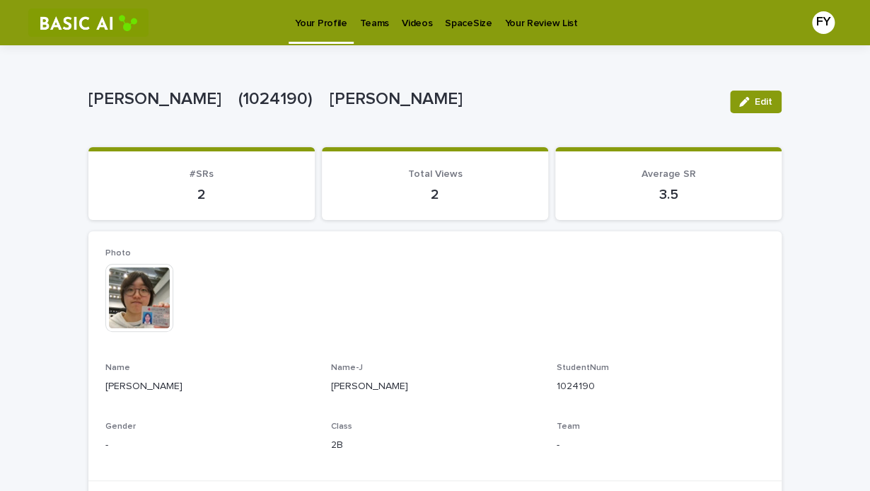
click at [368, 28] on p "Teams" at bounding box center [374, 15] width 29 height 30
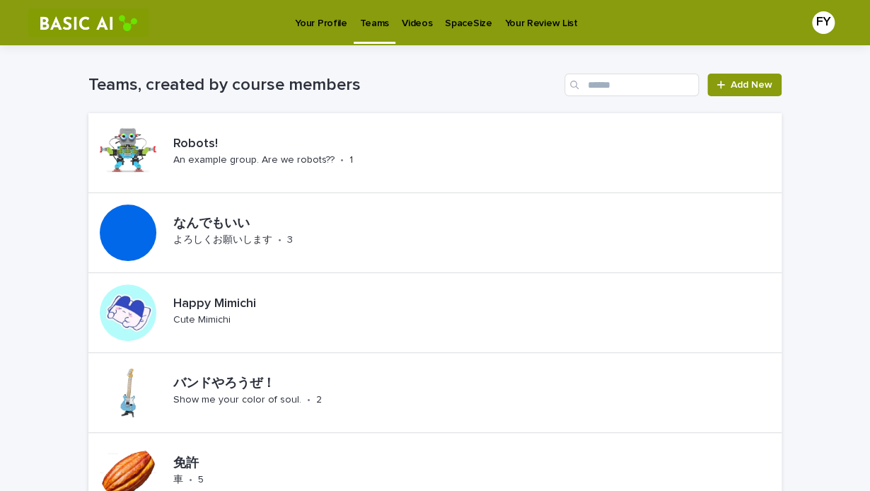
click at [453, 18] on p "SpaceSize" at bounding box center [468, 15] width 47 height 30
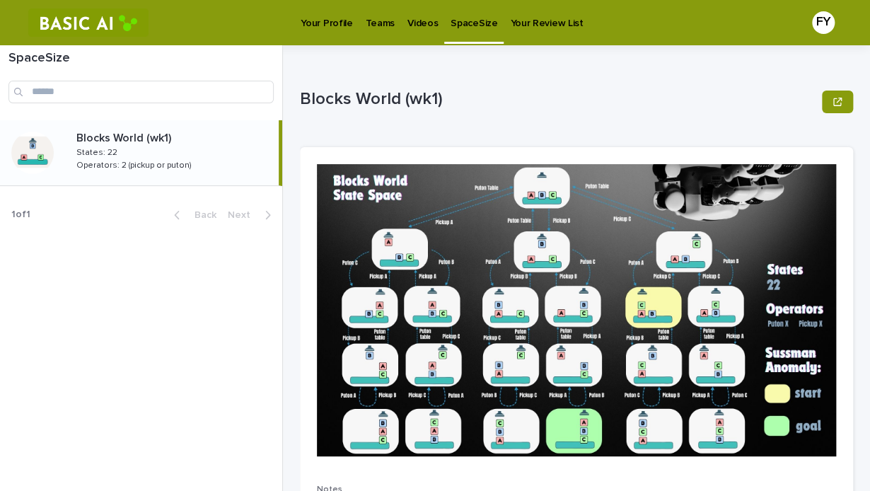
click at [530, 12] on p "Your Review List" at bounding box center [546, 15] width 73 height 30
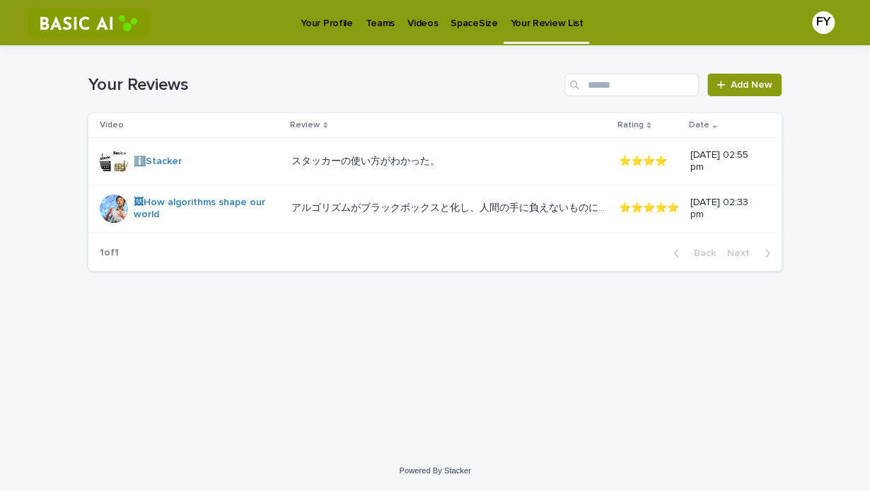
click at [413, 23] on p "Videos" at bounding box center [422, 15] width 30 height 30
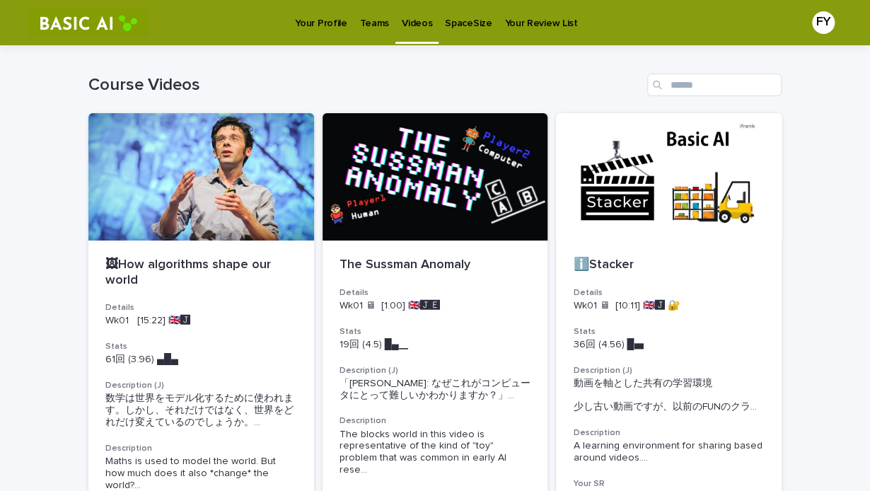
click at [375, 25] on p "Teams" at bounding box center [374, 15] width 29 height 30
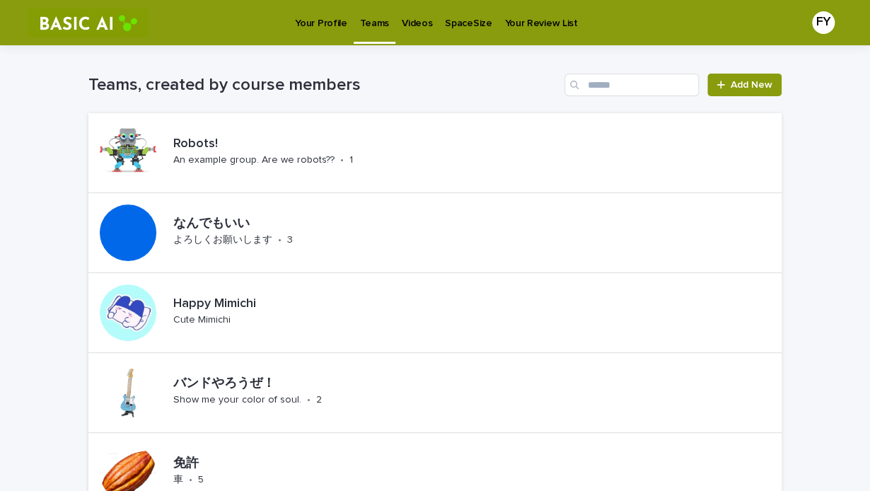
click at [329, 25] on p "Your Profile" at bounding box center [321, 15] width 52 height 30
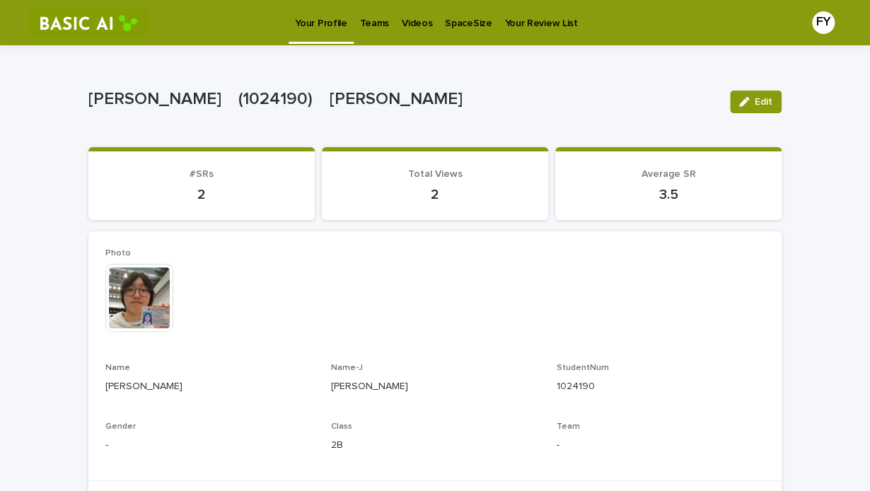
click at [410, 26] on p "Videos" at bounding box center [417, 15] width 30 height 30
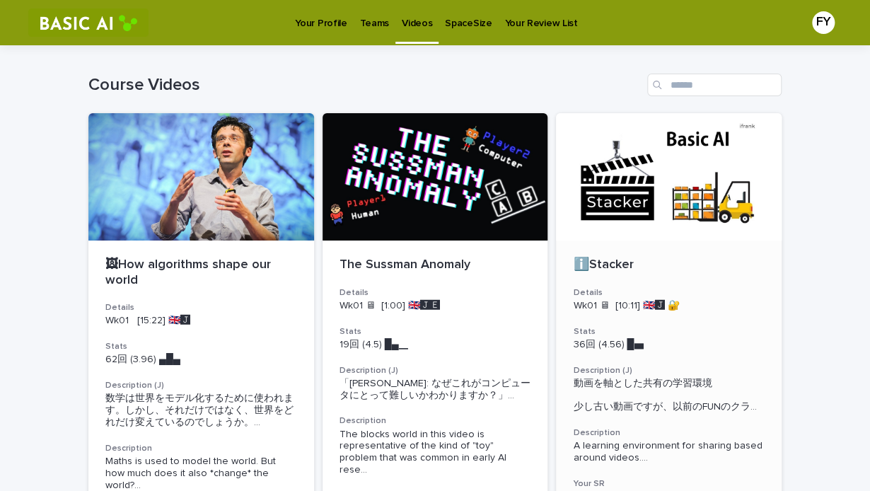
click at [631, 186] on div at bounding box center [669, 176] width 226 height 127
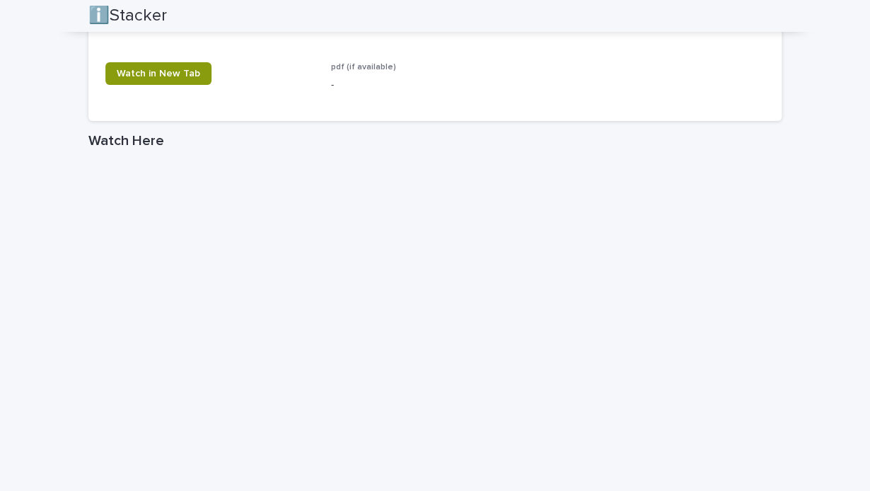
scroll to position [2239, 0]
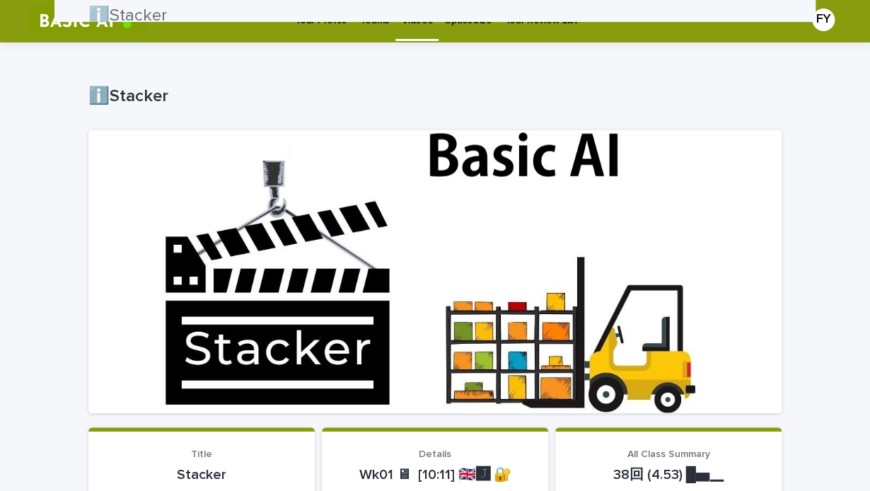
scroll to position [0, 0]
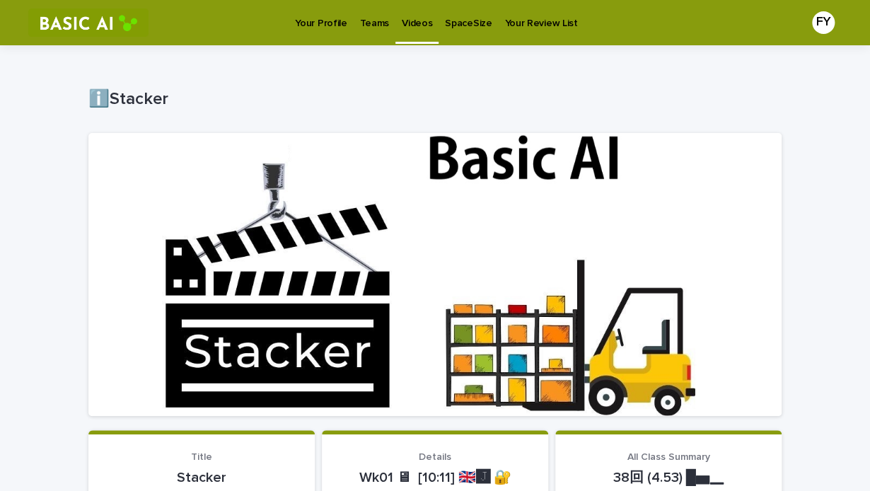
click at [328, 24] on p "Your Profile" at bounding box center [321, 15] width 52 height 30
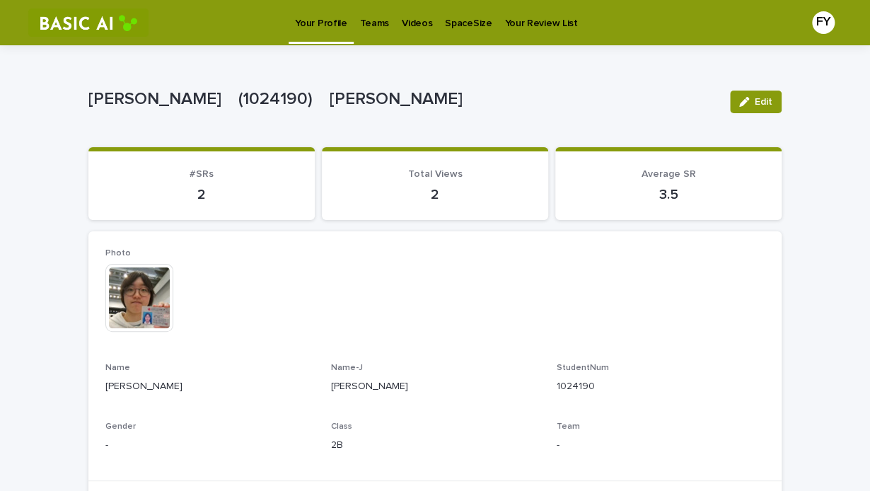
click at [368, 23] on p "Teams" at bounding box center [374, 15] width 29 height 30
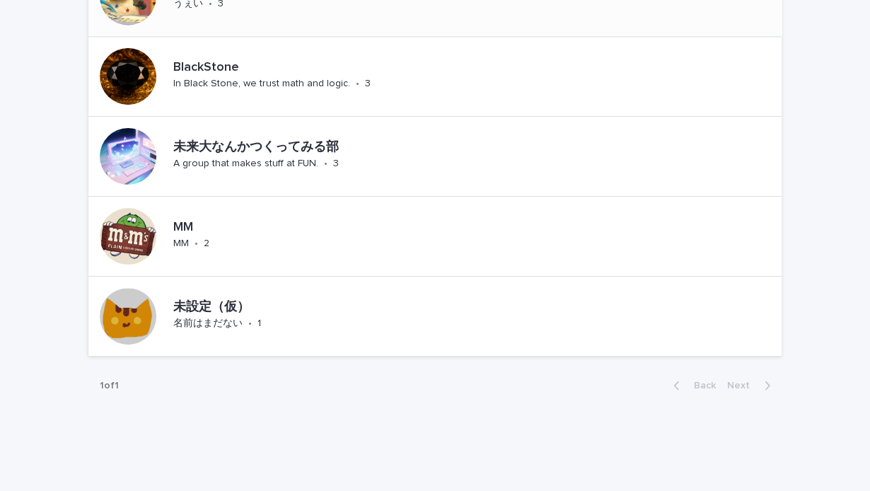
scroll to position [1056, 0]
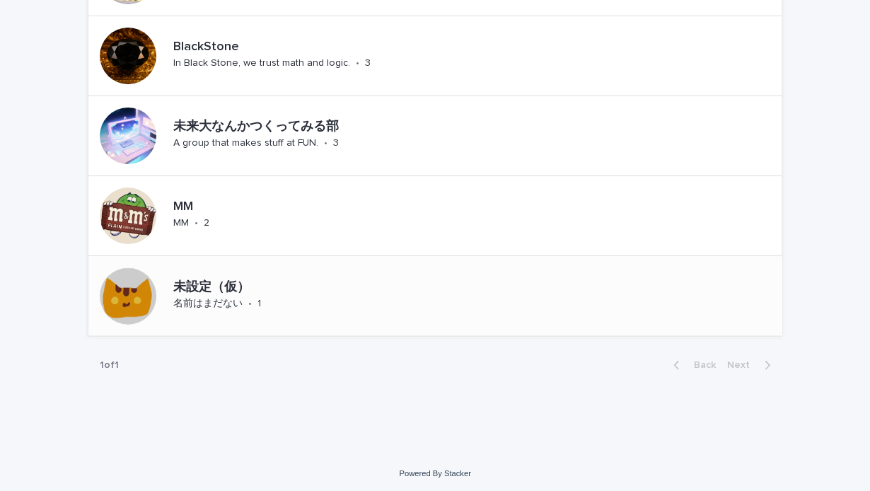
click at [223, 281] on p "未設定（仮）" at bounding box center [255, 287] width 164 height 16
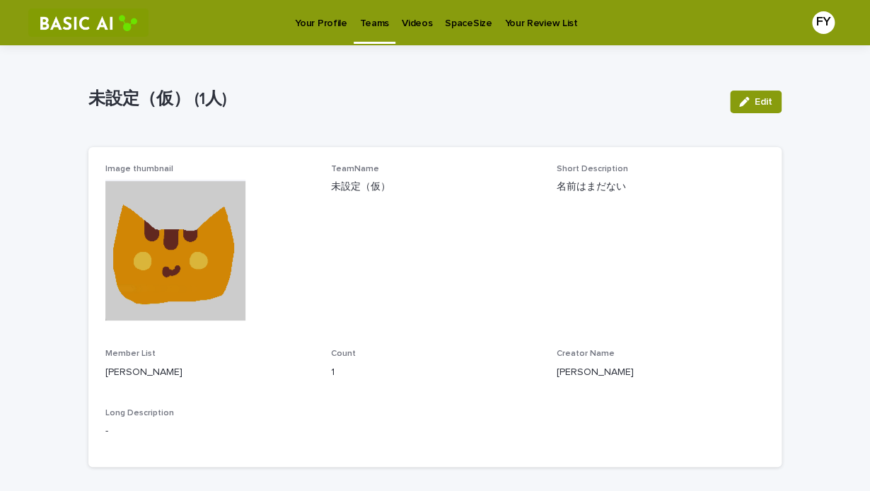
click at [325, 23] on p "Your Profile" at bounding box center [321, 15] width 52 height 30
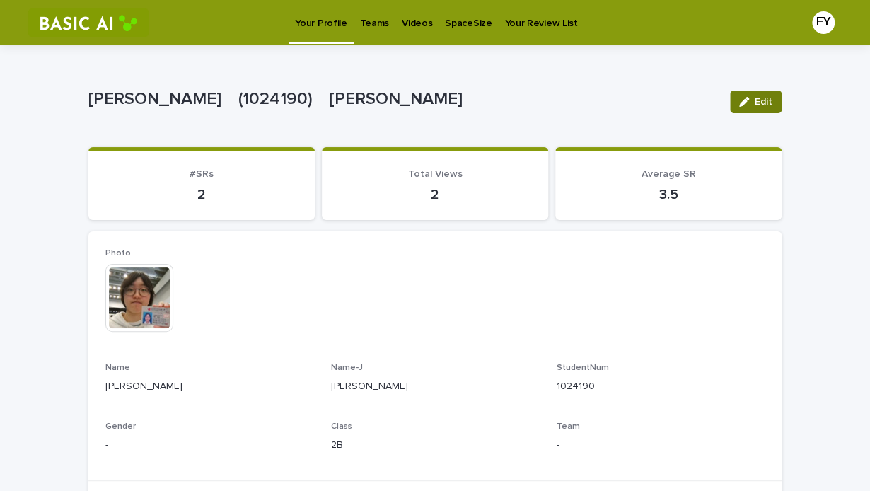
click at [767, 98] on button "Edit" at bounding box center [756, 102] width 52 height 23
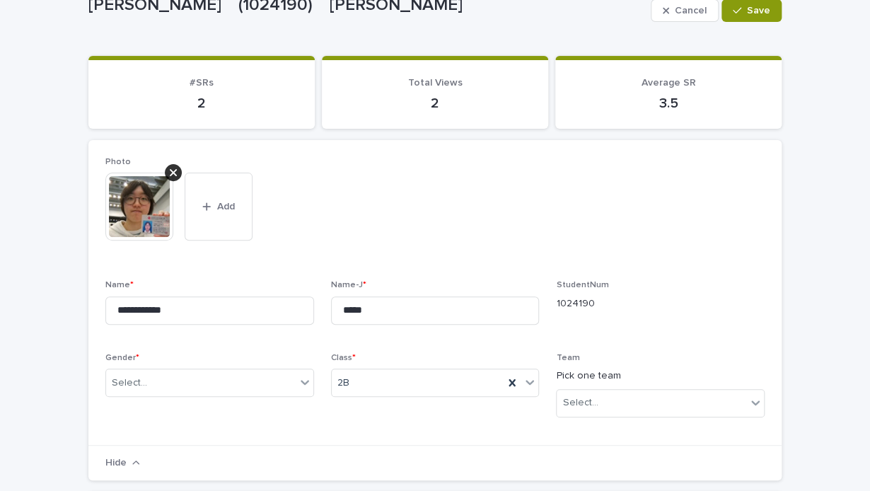
scroll to position [117, 0]
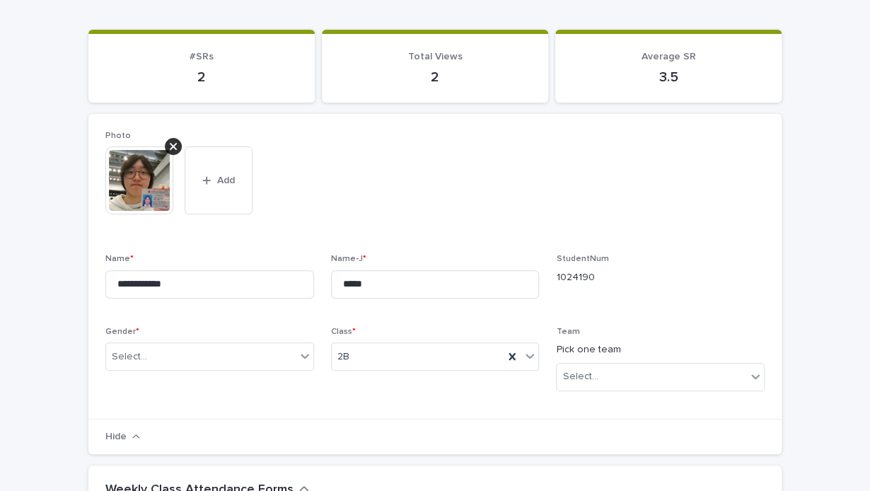
click at [317, 352] on div "**********" at bounding box center [434, 267] width 659 height 272
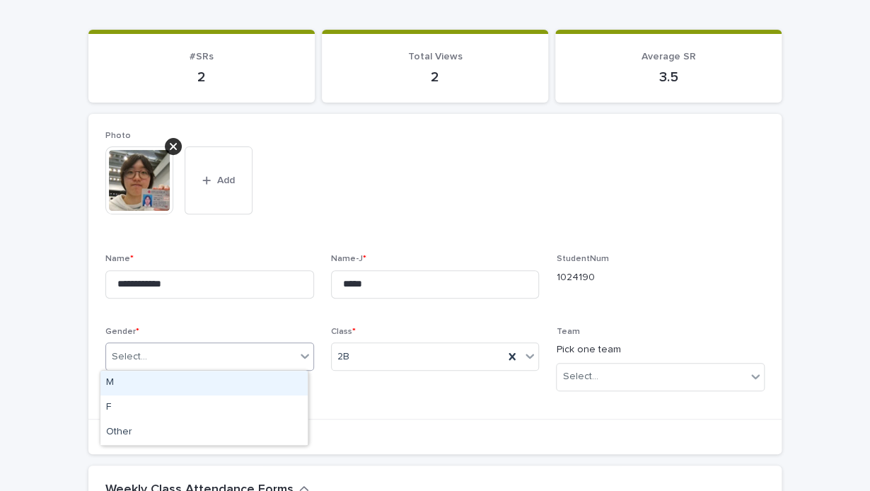
click at [296, 355] on div at bounding box center [304, 355] width 17 height 25
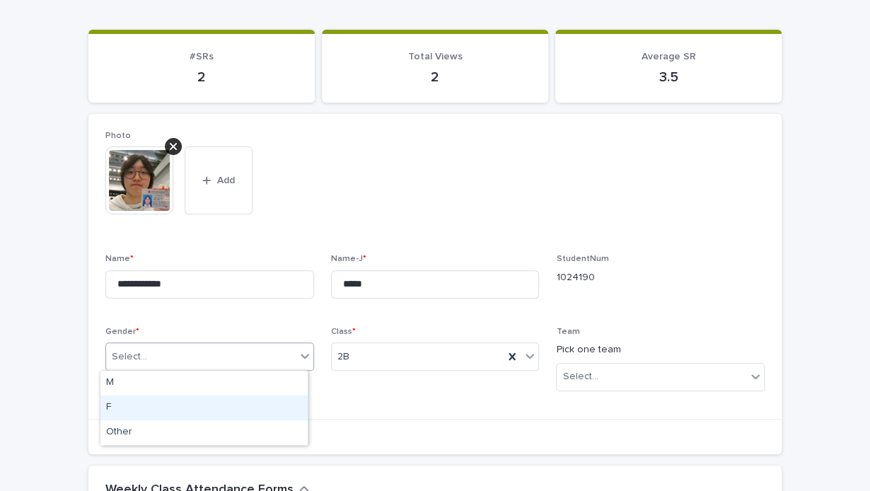
drag, startPoint x: 244, startPoint y: 391, endPoint x: 237, endPoint y: 400, distance: 11.0
click at [237, 400] on div "F" at bounding box center [203, 407] width 207 height 25
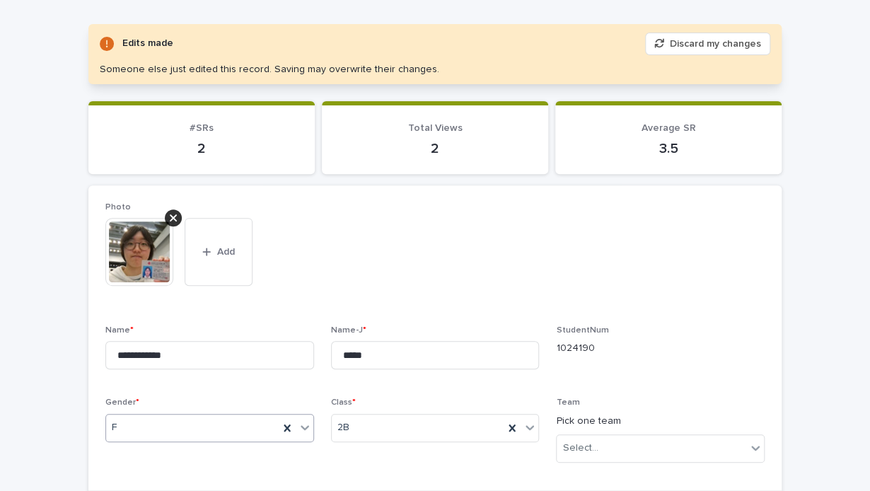
scroll to position [236, 0]
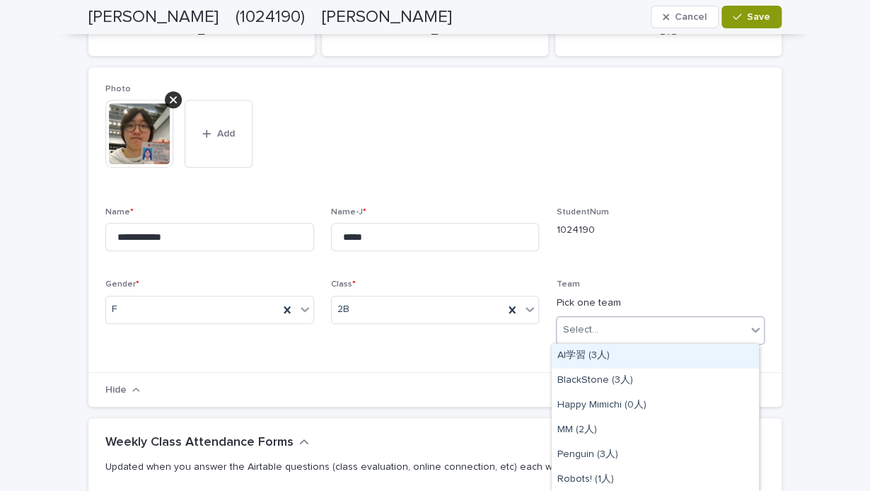
click at [751, 327] on icon at bounding box center [755, 329] width 8 height 5
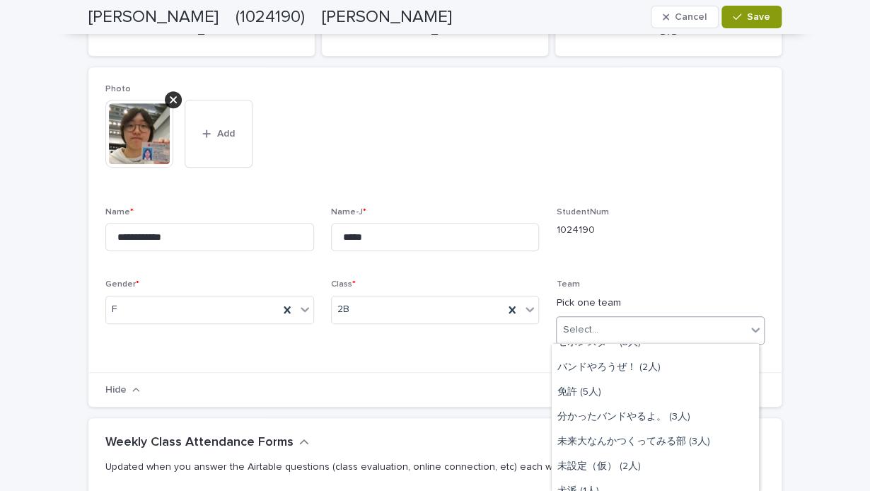
scroll to position [248, 0]
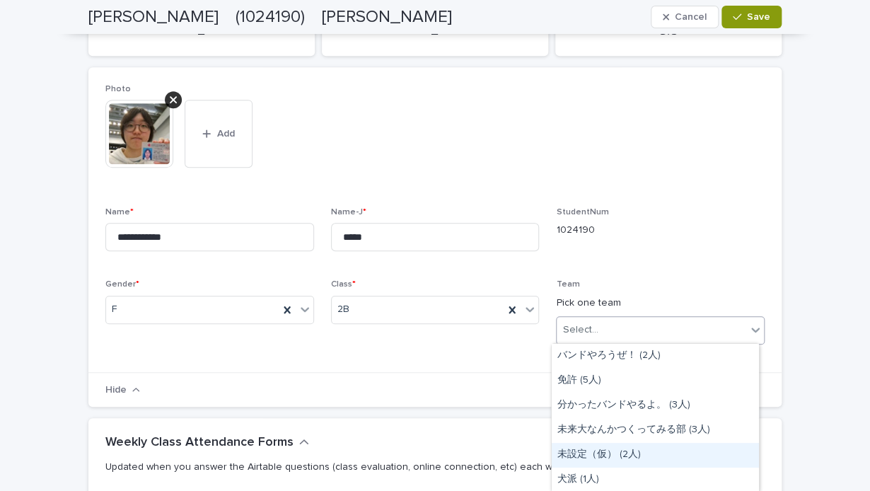
click at [651, 454] on div "未設定（仮） (2人)" at bounding box center [655, 455] width 207 height 25
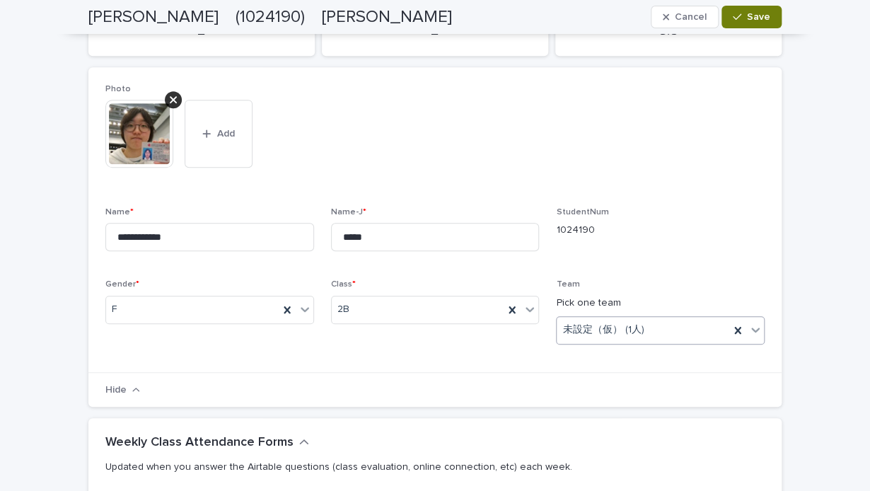
click at [733, 18] on icon "button" at bounding box center [737, 17] width 8 height 6
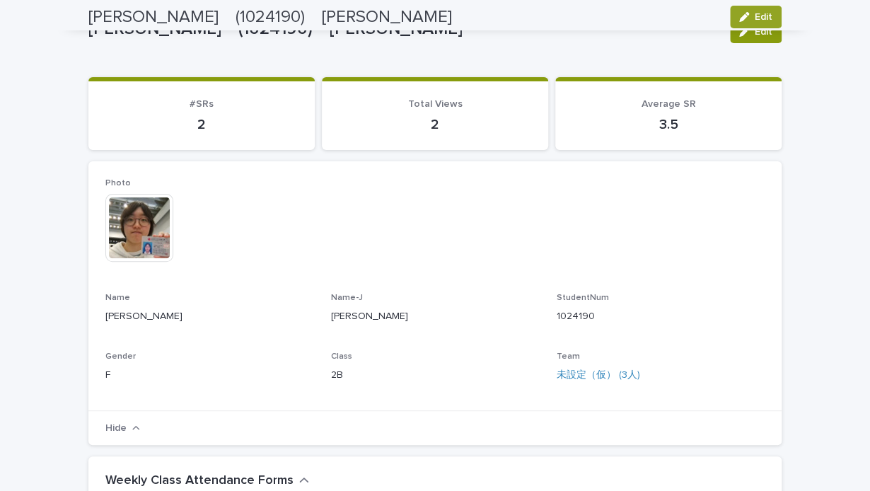
scroll to position [0, 0]
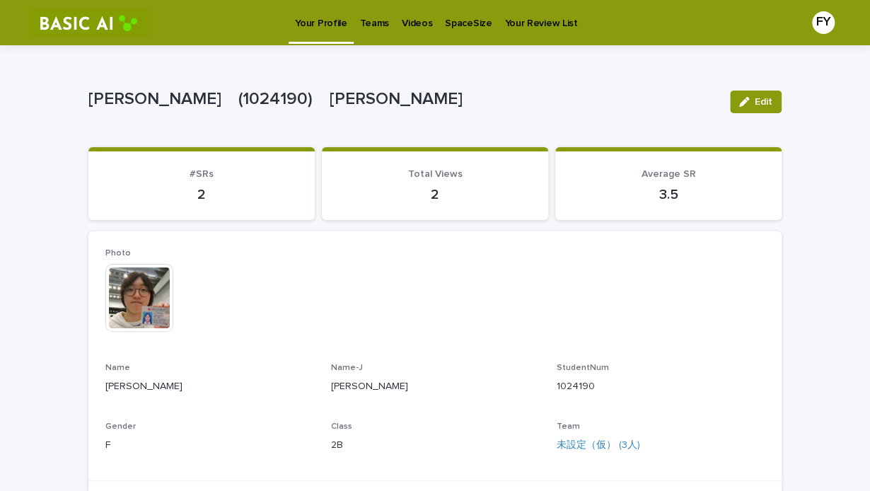
click at [410, 19] on p "Videos" at bounding box center [417, 15] width 30 height 30
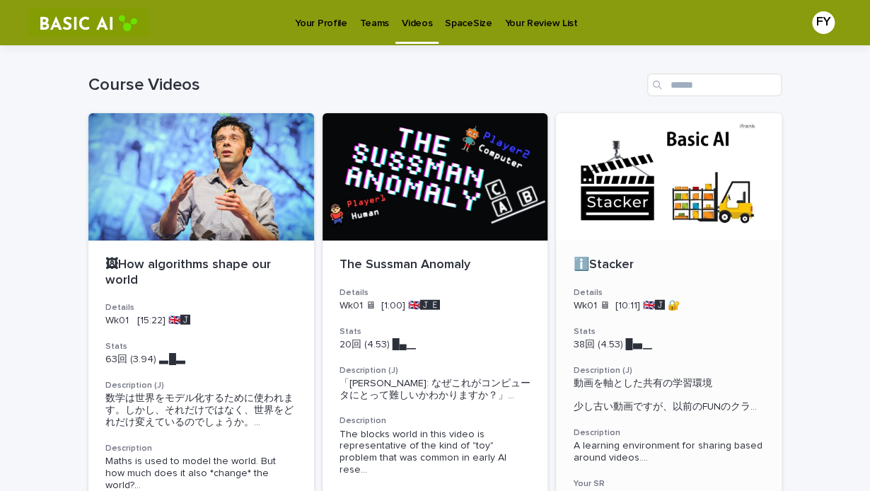
click at [660, 189] on div at bounding box center [669, 176] width 226 height 127
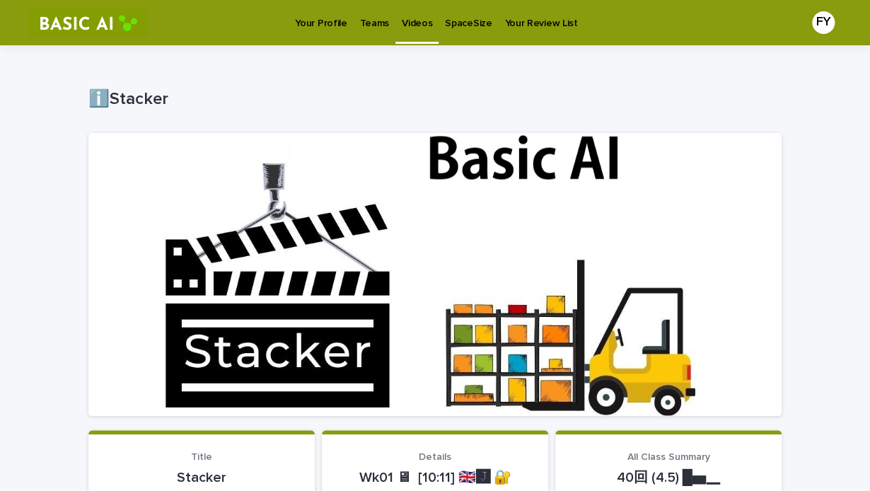
click at [313, 21] on p "Your Profile" at bounding box center [321, 15] width 52 height 30
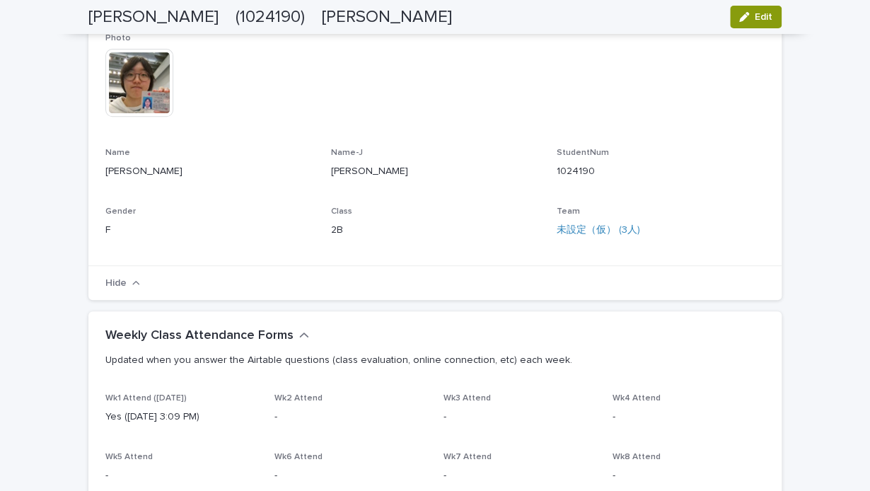
scroll to position [97, 0]
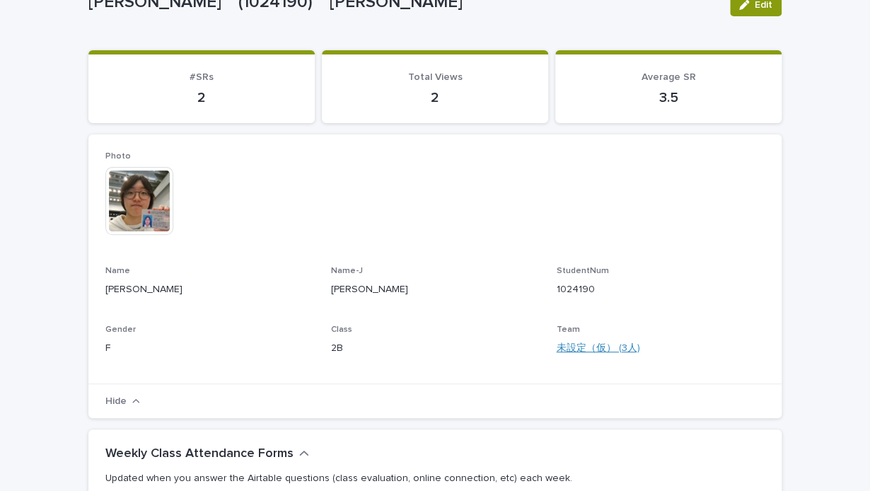
click at [591, 346] on link "未設定（仮） (3人)" at bounding box center [597, 348] width 83 height 15
